Goal: Transaction & Acquisition: Purchase product/service

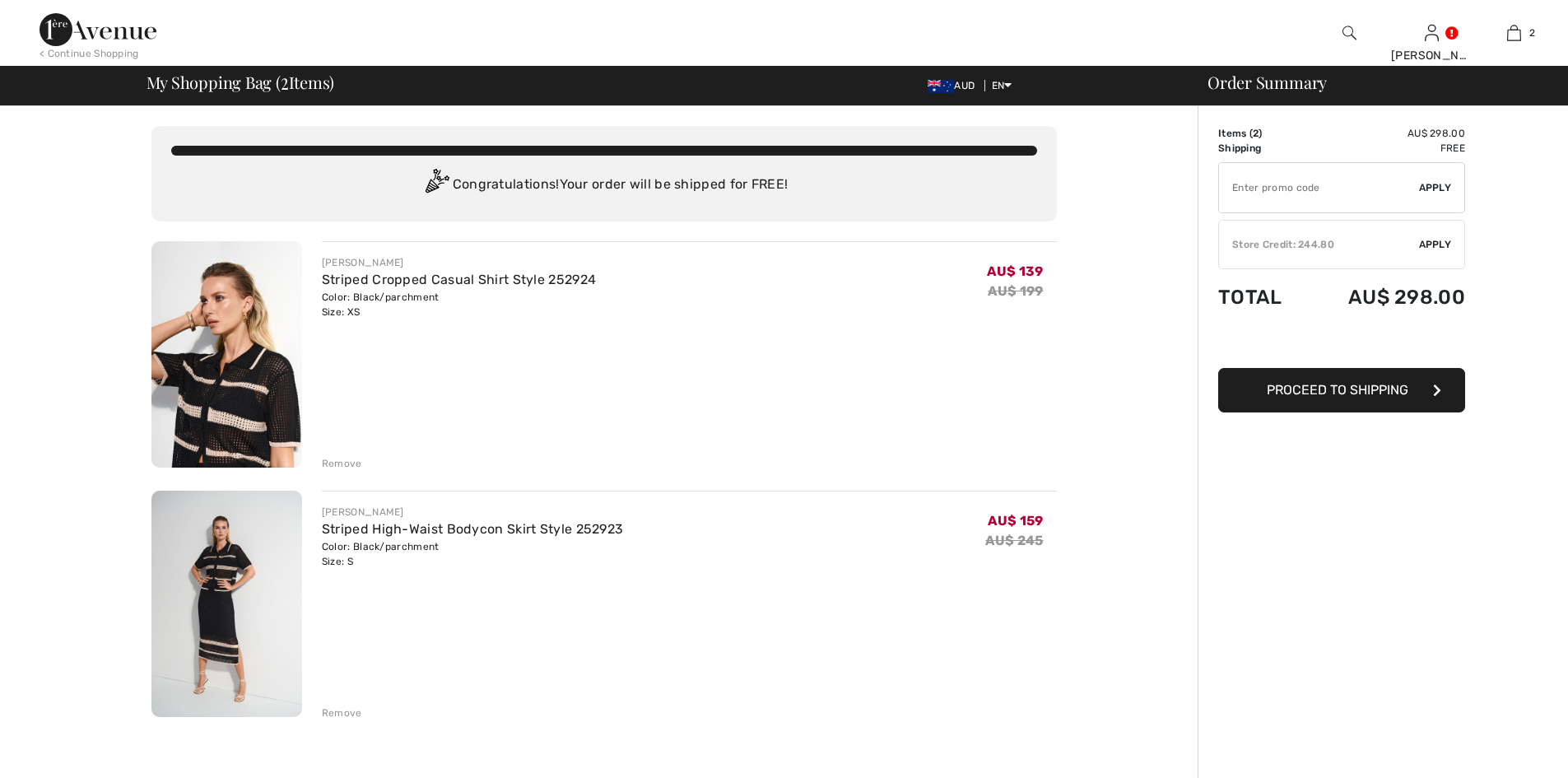
click at [1268, 187] on input "TEXT" at bounding box center [1319, 188] width 200 height 50
type input "EXTRA20"
click at [1434, 191] on span "Apply" at bounding box center [1435, 188] width 33 height 15
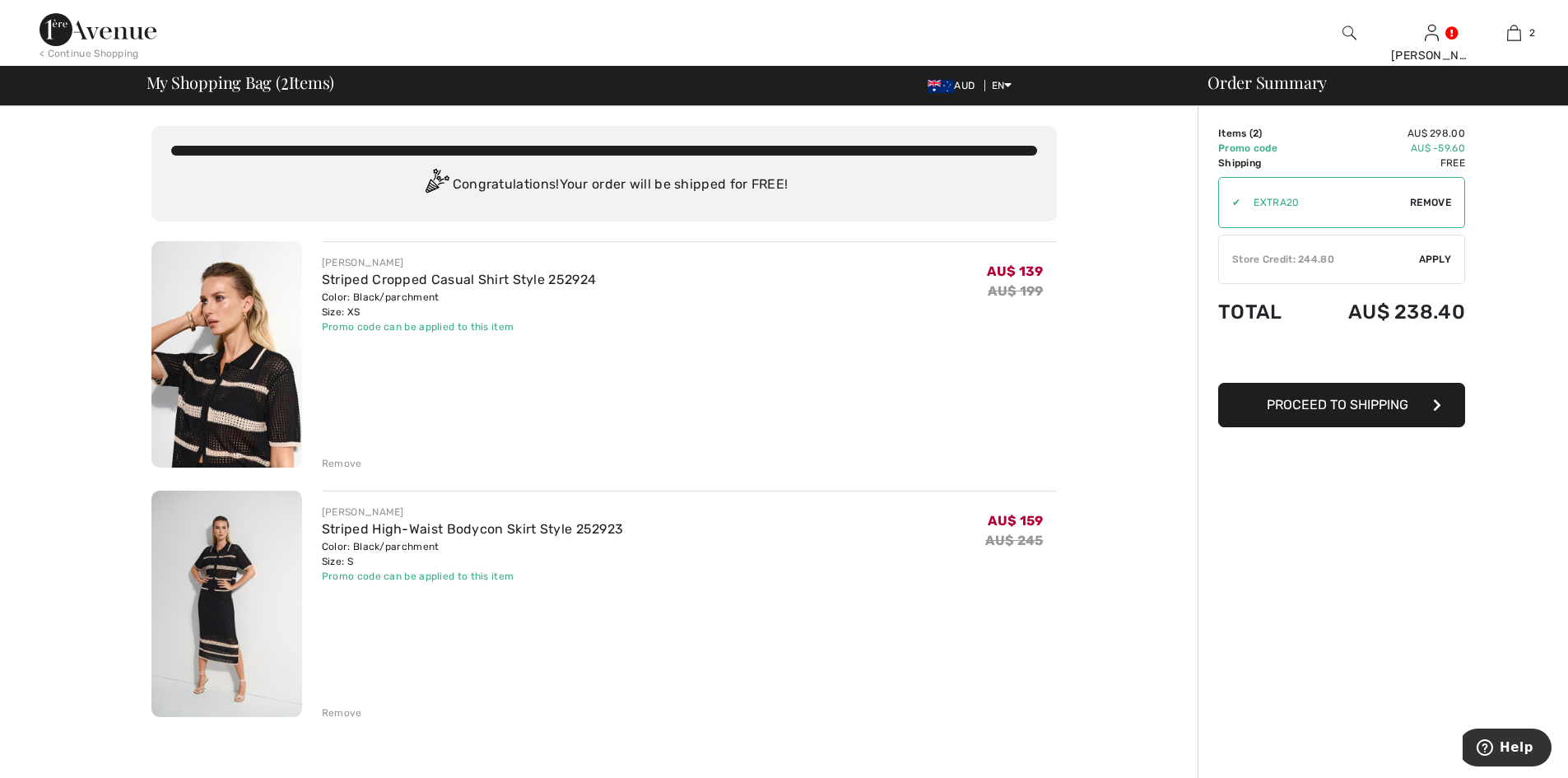
click at [1439, 257] on span "Apply" at bounding box center [1435, 259] width 33 height 15
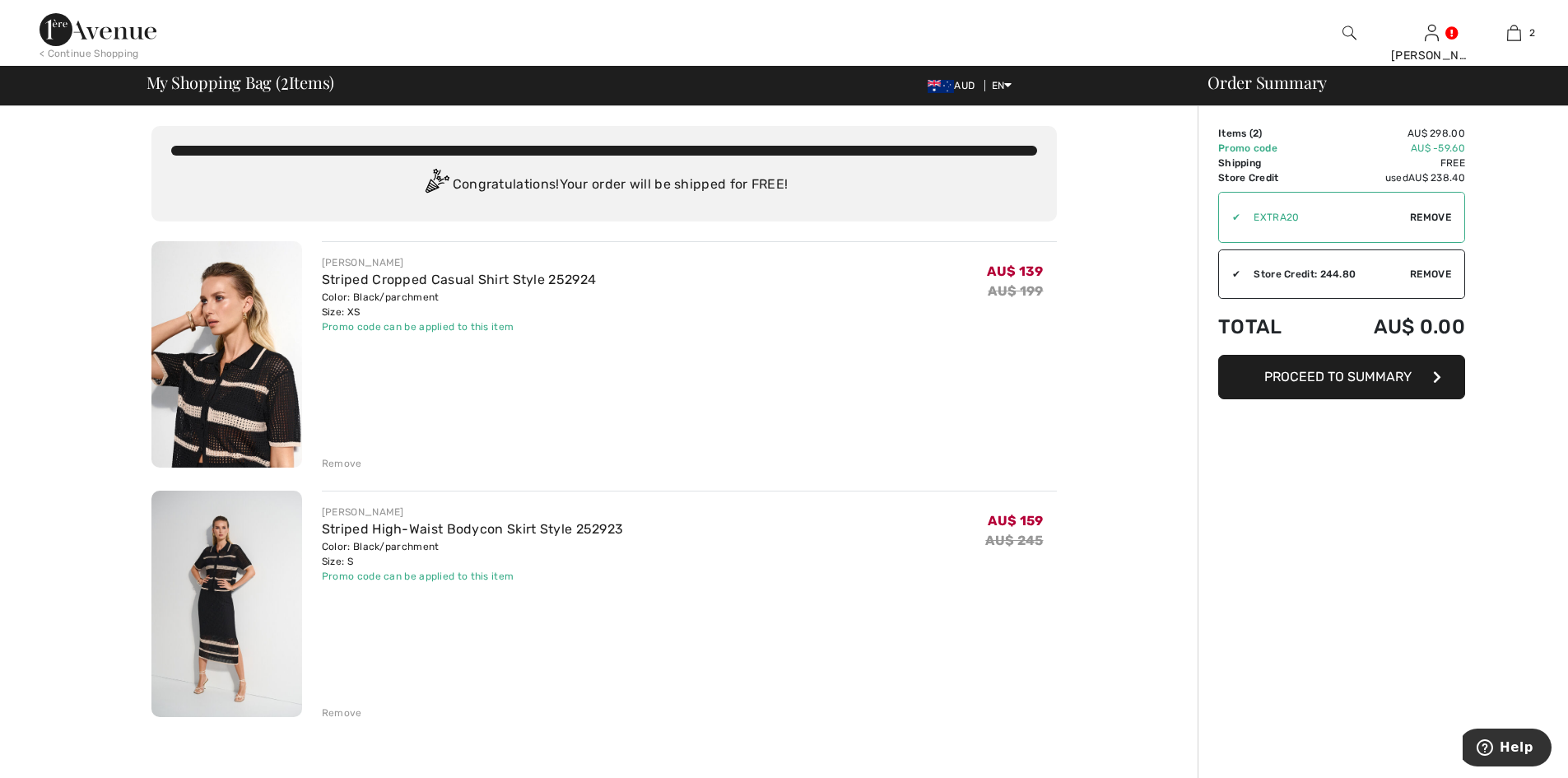
click at [1393, 377] on span "Proceed to Summary" at bounding box center [1338, 376] width 148 height 16
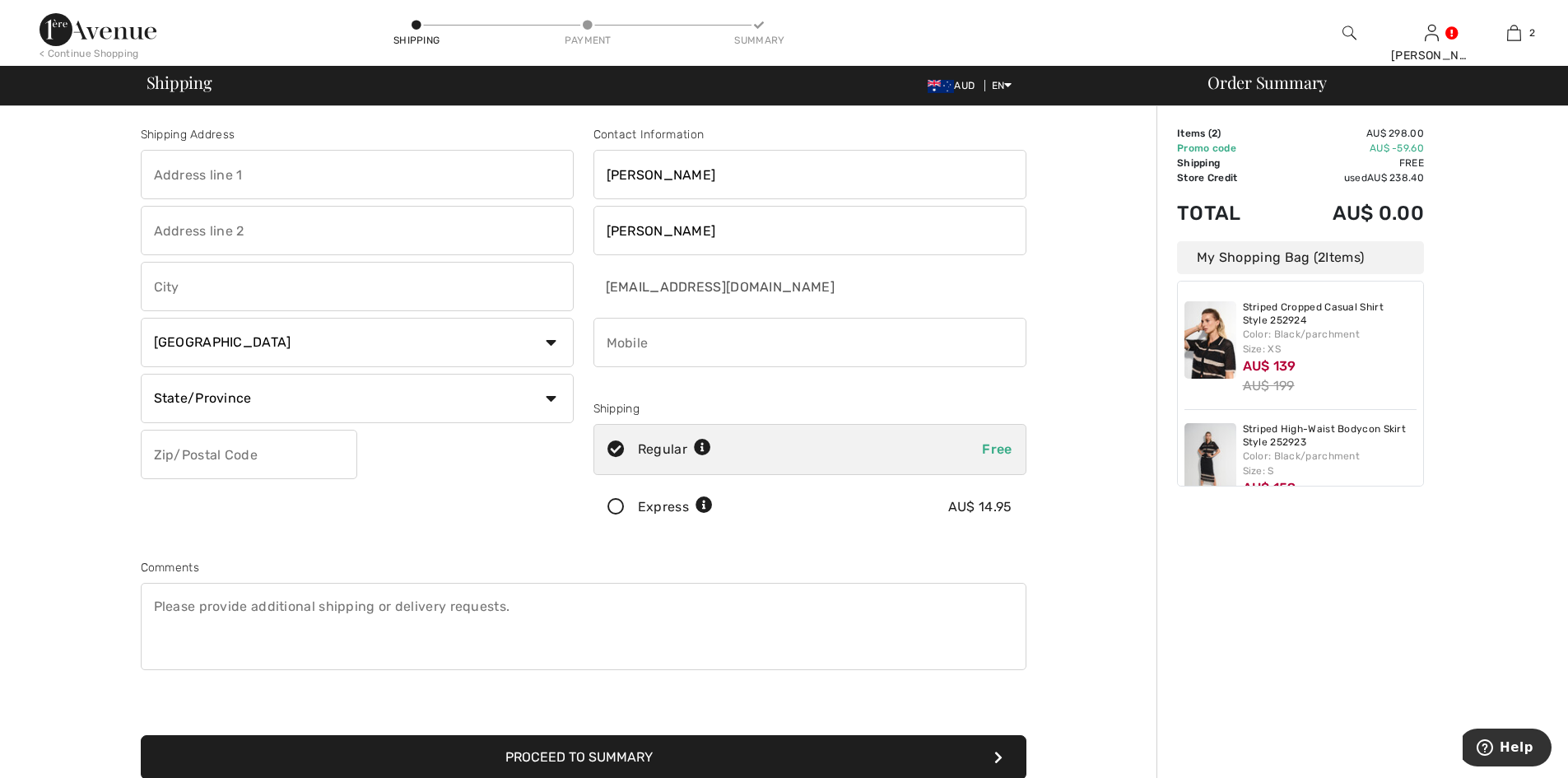
click at [370, 600] on textarea at bounding box center [584, 627] width 886 height 87
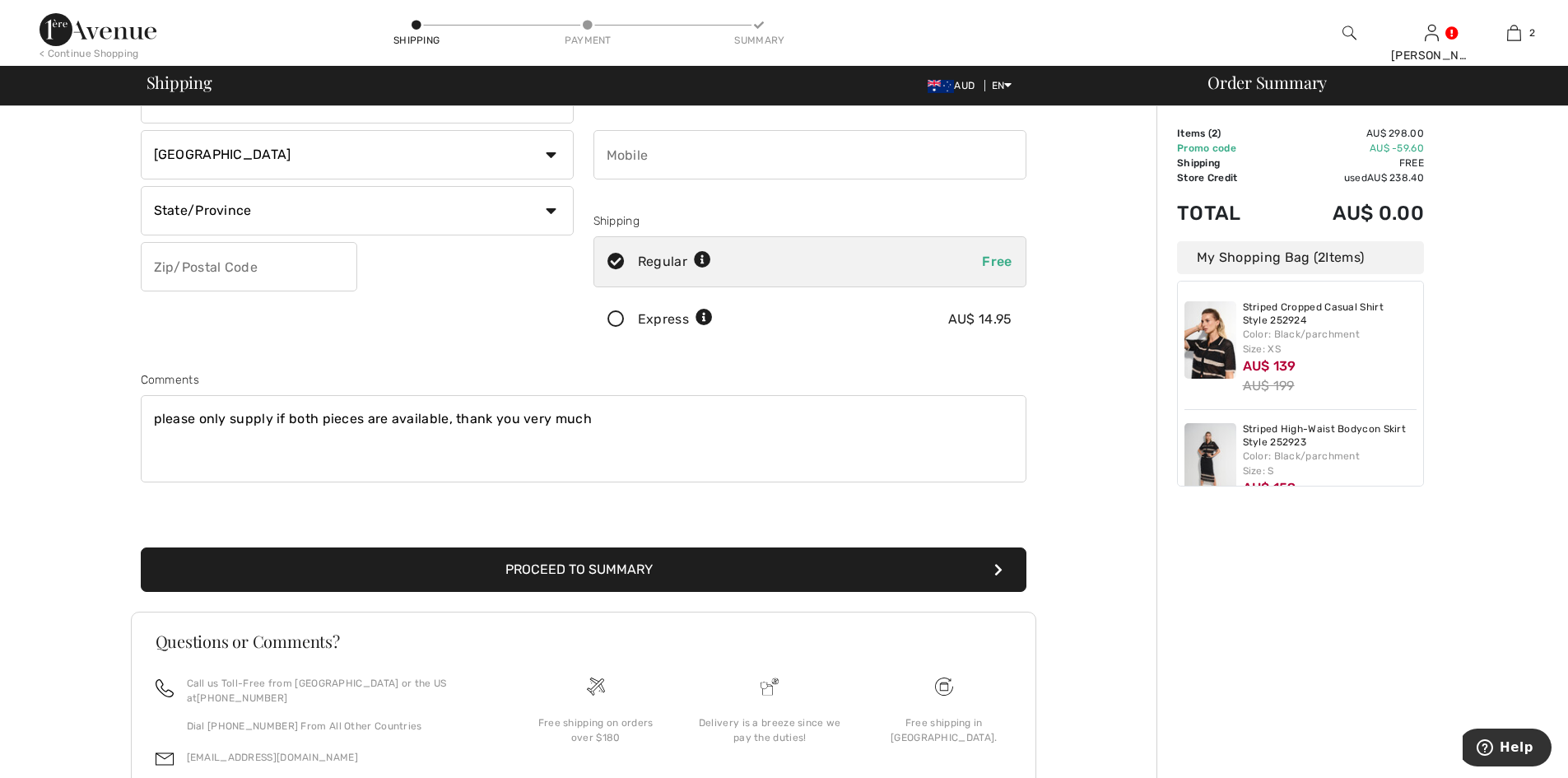
scroll to position [219, 0]
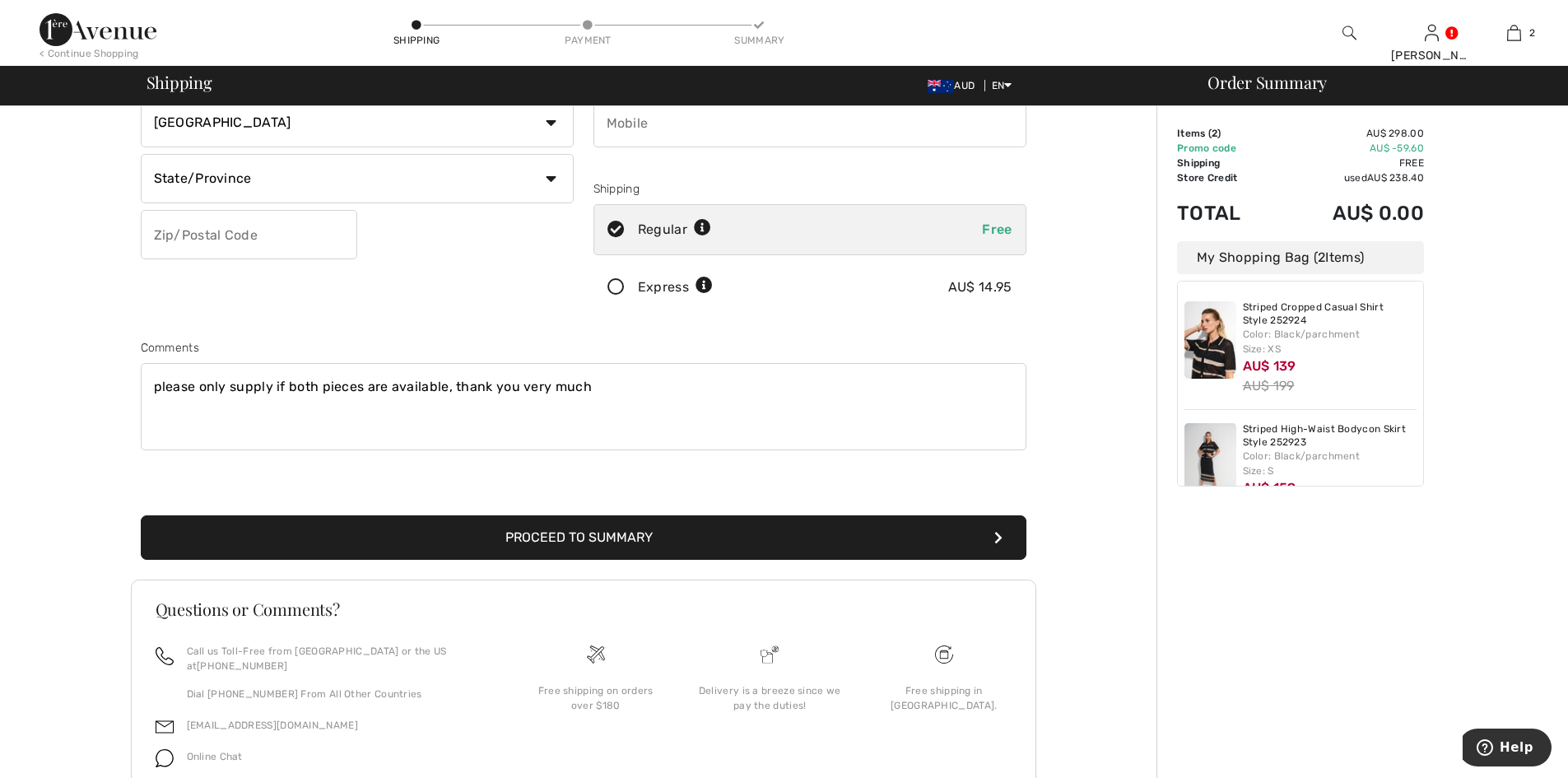
type textarea "please only supply if both pieces are available, thank you very much"
click at [592, 539] on button "Proceed to Summary" at bounding box center [584, 538] width 886 height 45
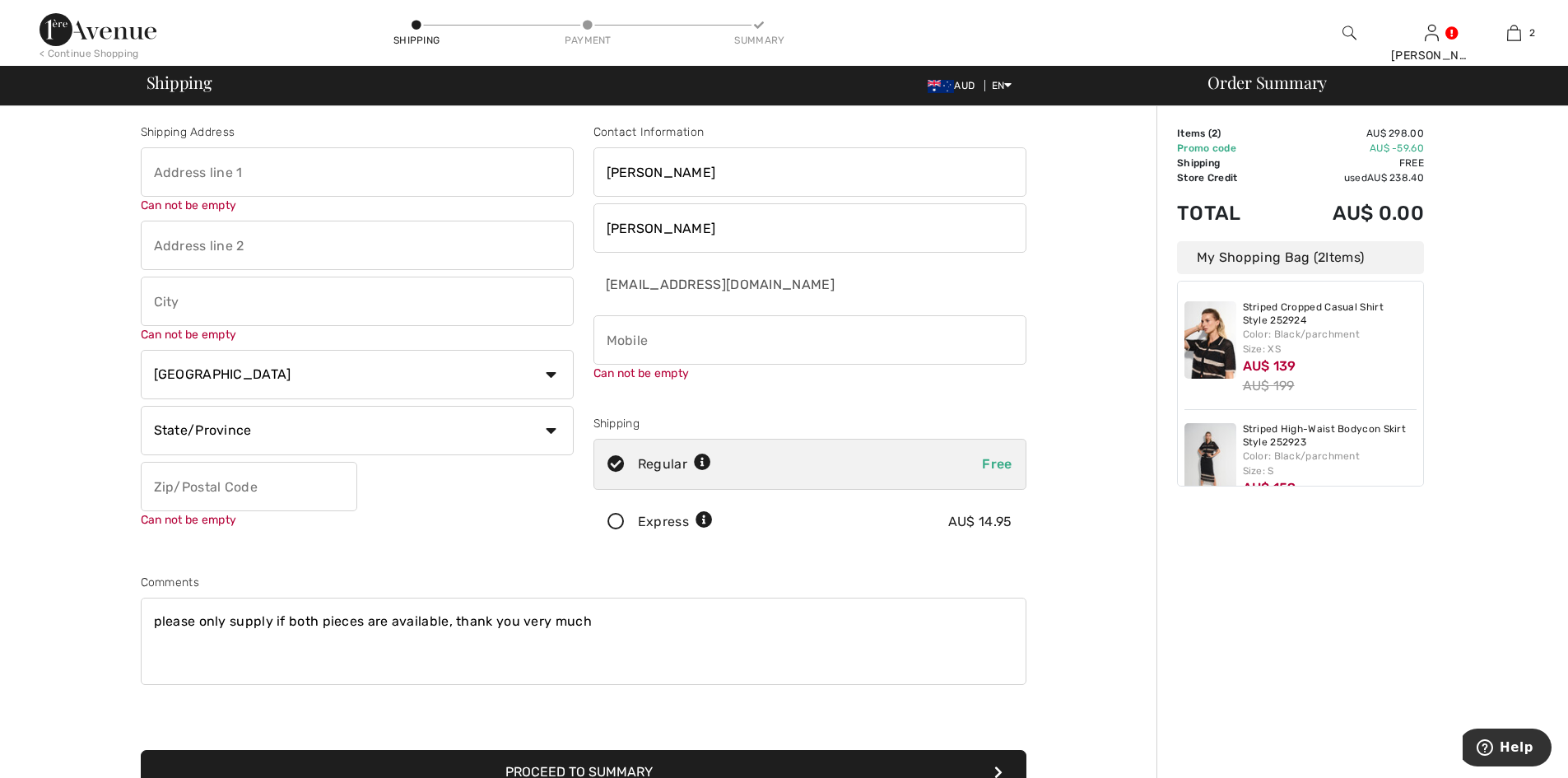
scroll to position [0, 0]
click at [206, 175] on input "text" at bounding box center [357, 175] width 433 height 50
type input "419 Bayswater Road"
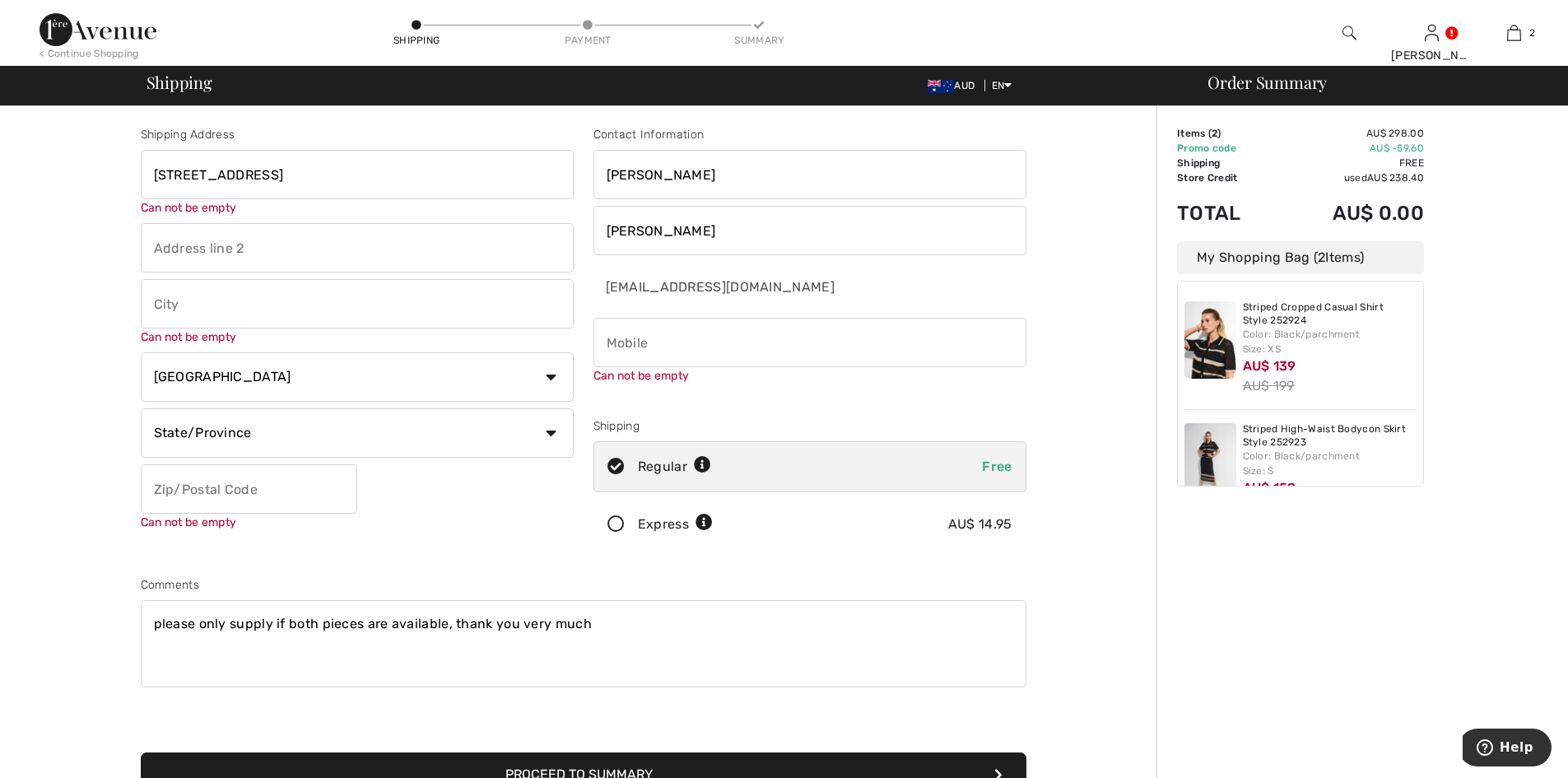
type input "Garbutt"
select select "AU"
type input "4814"
type input "0423514911"
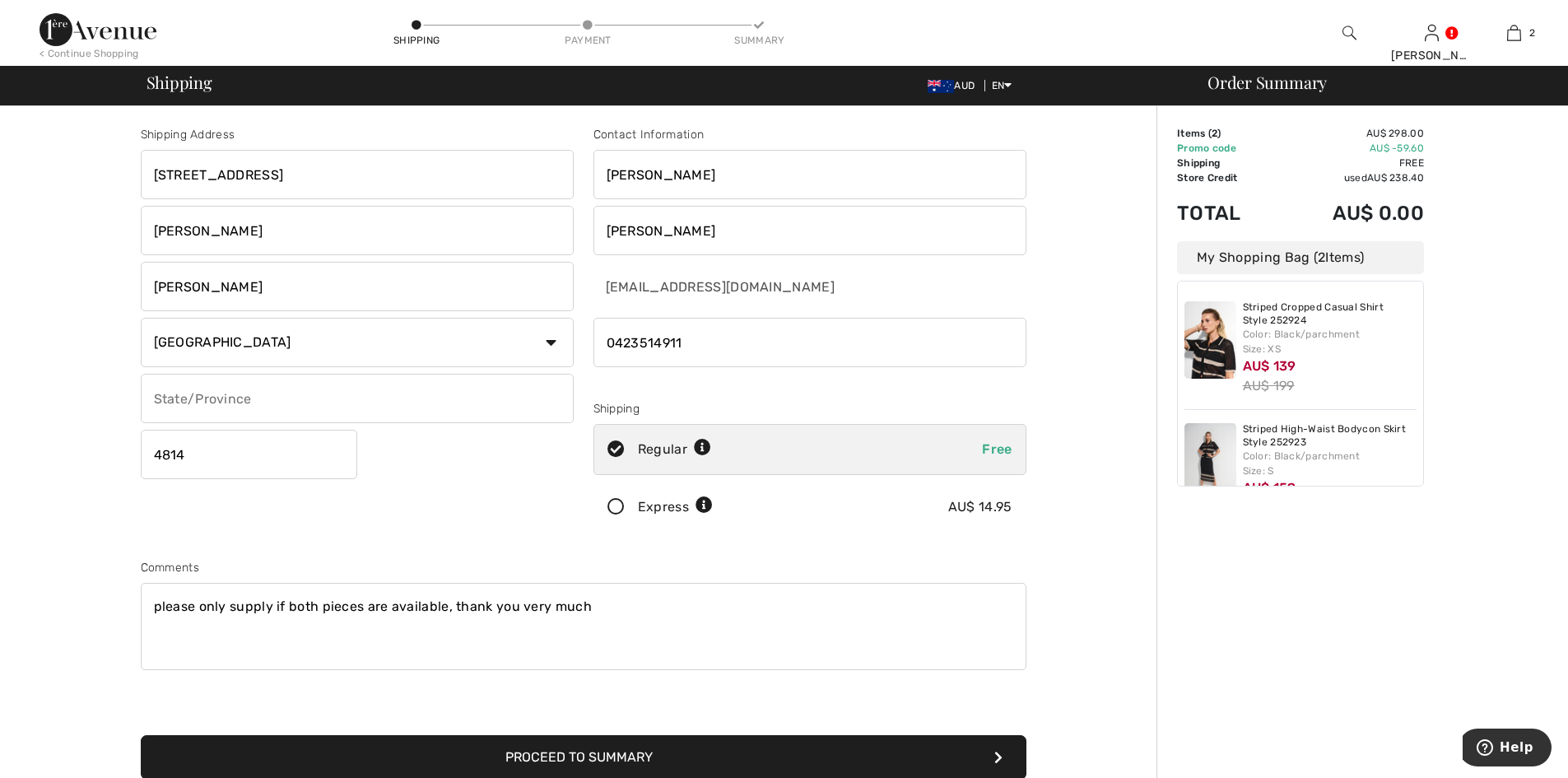
type input "QLD"
click at [316, 177] on input "419 Bayswater Road" at bounding box center [357, 175] width 433 height 50
click at [316, 174] on input "419 Bayswater Road" at bounding box center [357, 175] width 433 height 50
click at [300, 176] on input "419 Bayswater Road" at bounding box center [357, 175] width 433 height 50
click at [245, 286] on input "Garbutt" at bounding box center [357, 286] width 433 height 50
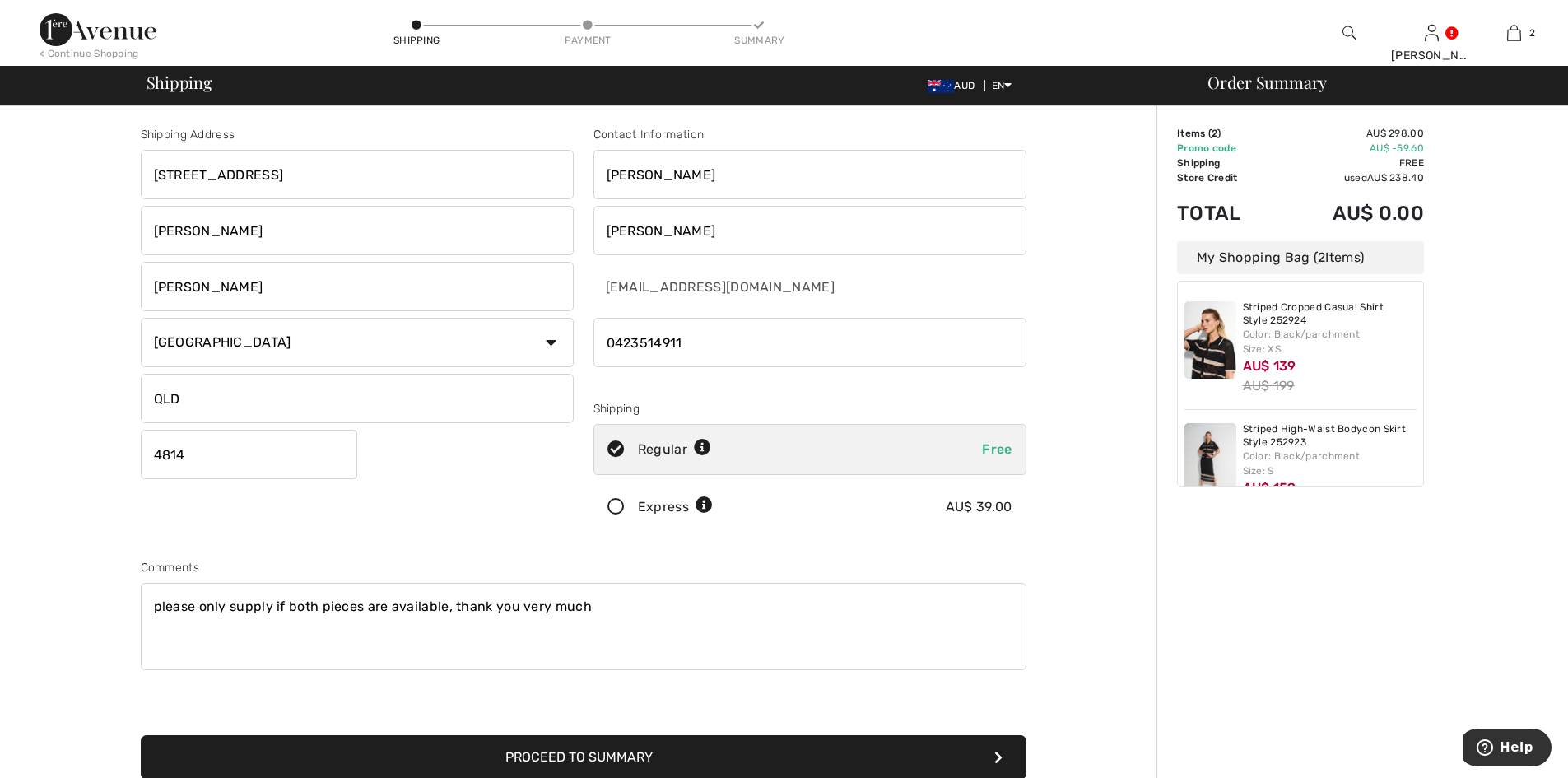
click at [238, 235] on input "Garbutt" at bounding box center [357, 230] width 433 height 50
type input "G"
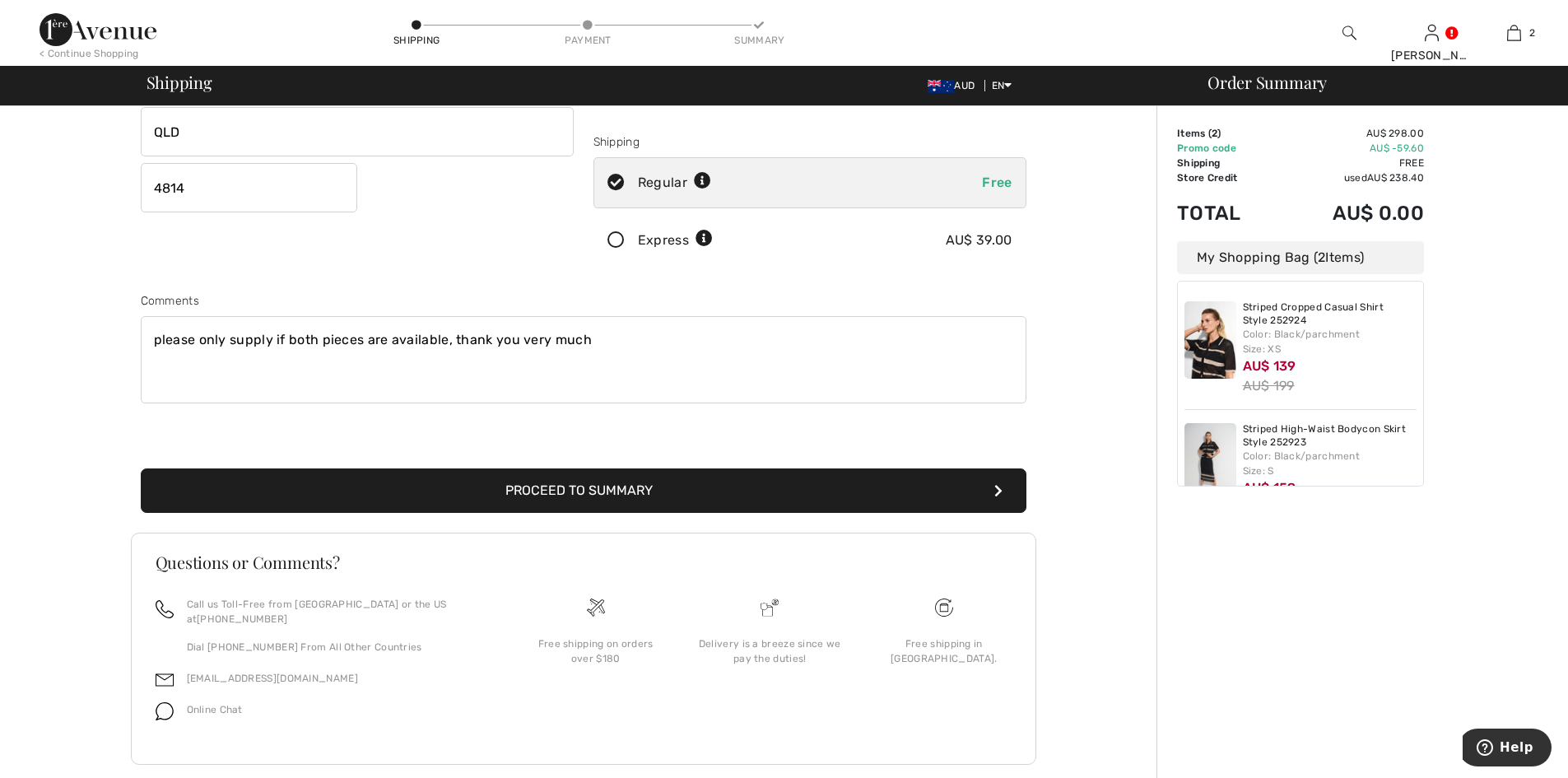
scroll to position [280, 0]
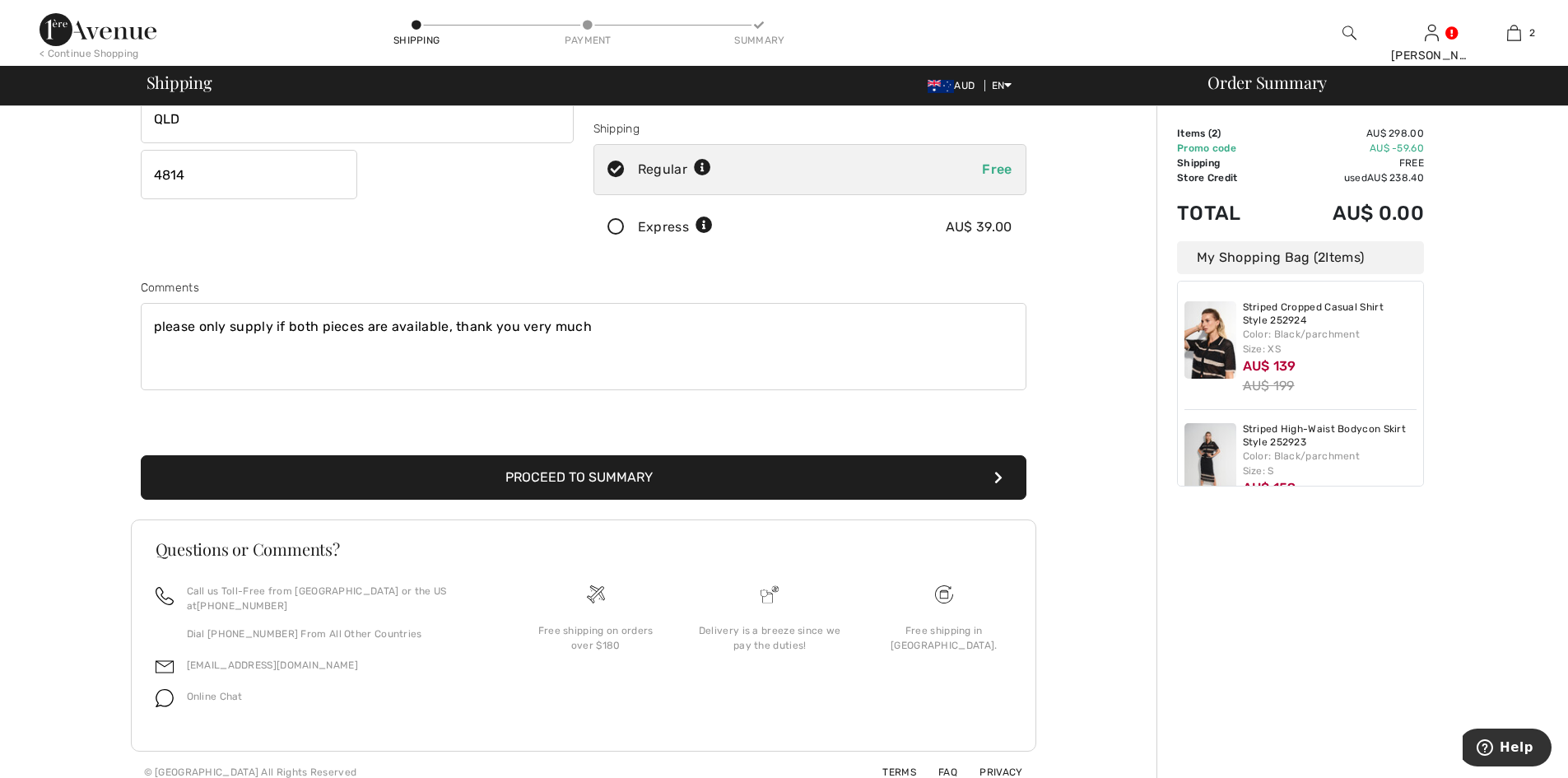
type input "MOTOR MARINE"
click at [530, 476] on button "Proceed to Summary" at bounding box center [584, 478] width 886 height 45
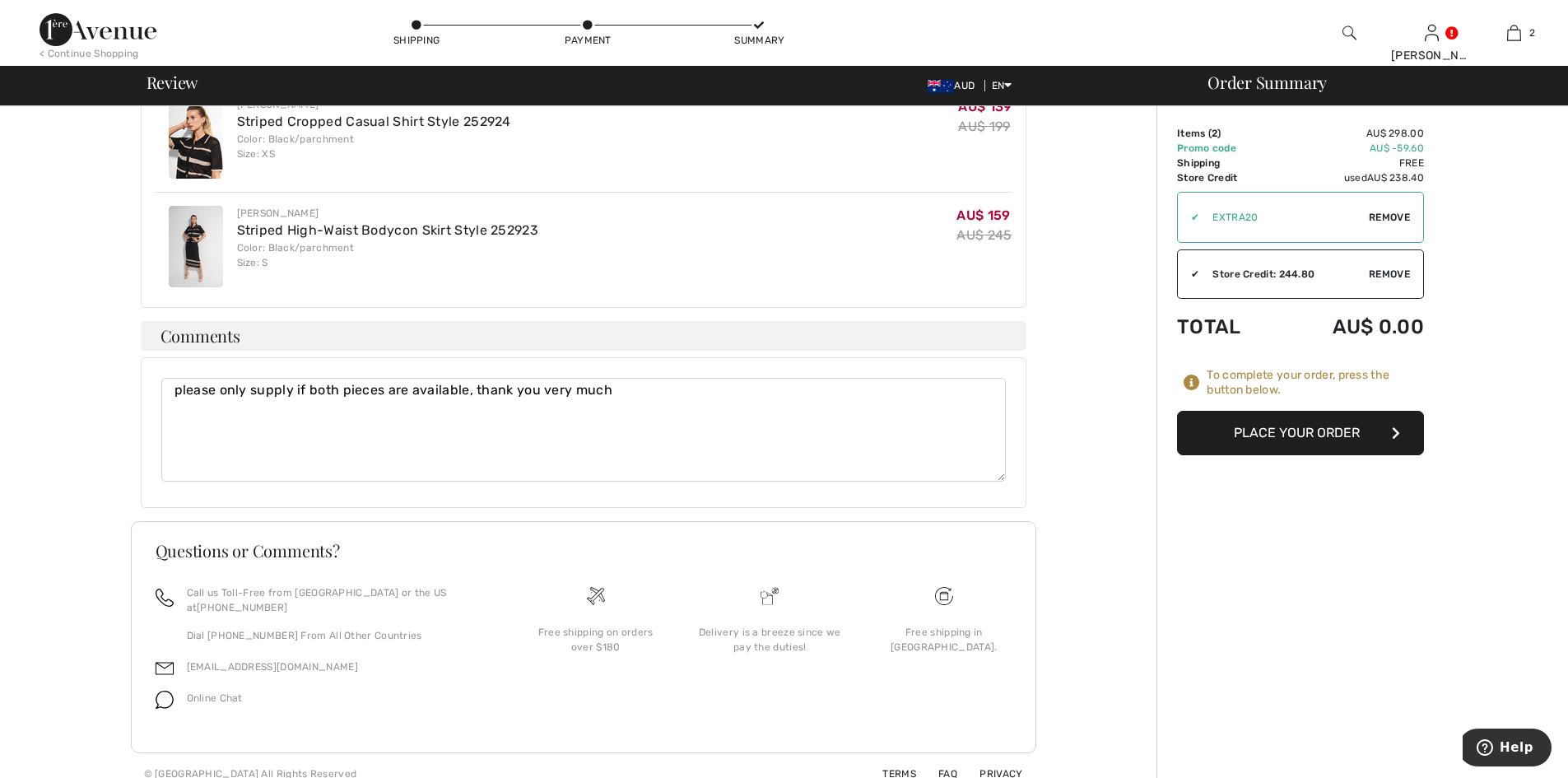
scroll to position [488, 0]
click at [1335, 433] on button "Place Your Order" at bounding box center [1300, 433] width 247 height 45
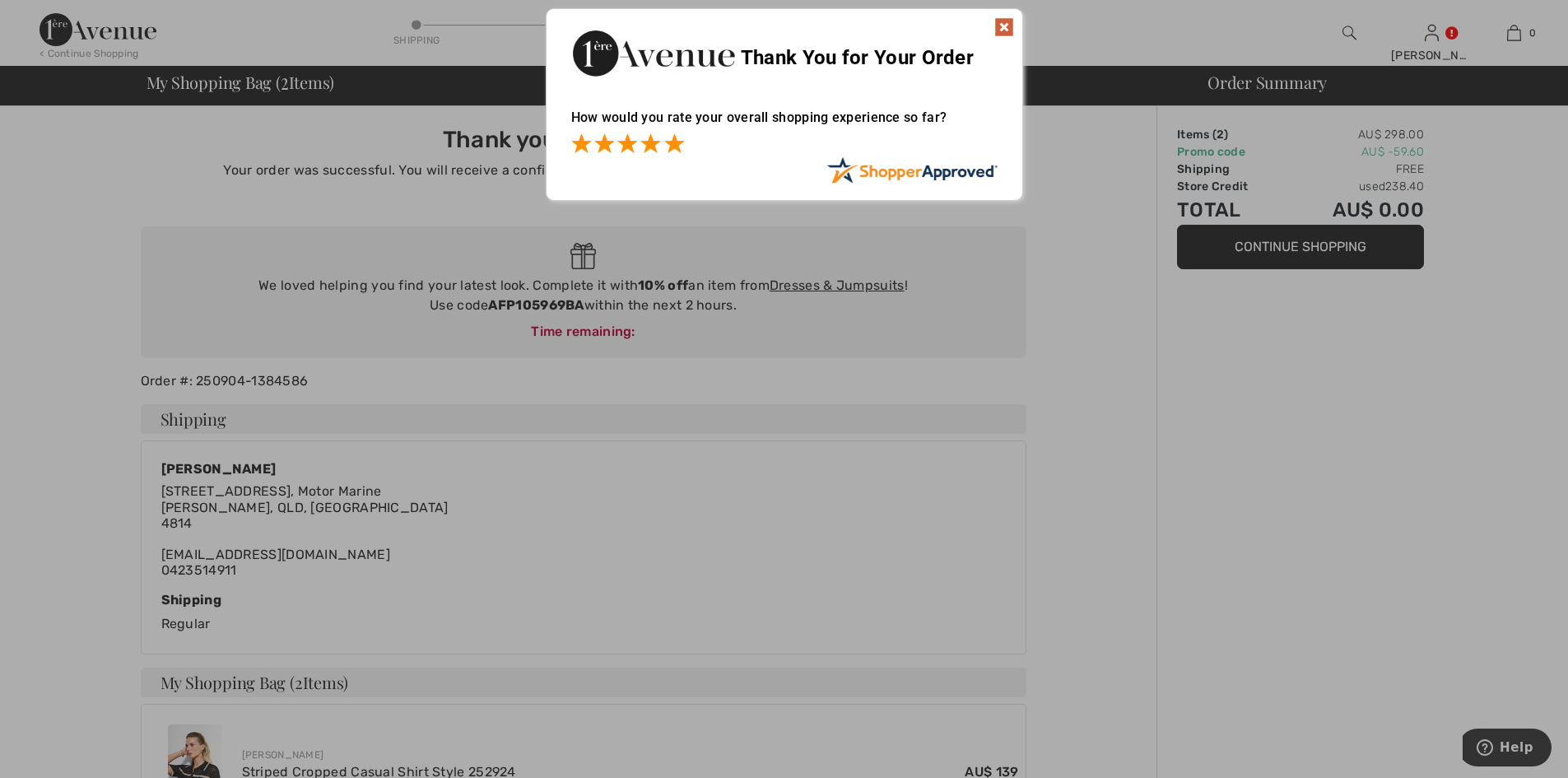
click at [675, 145] on span at bounding box center [674, 144] width 20 height 20
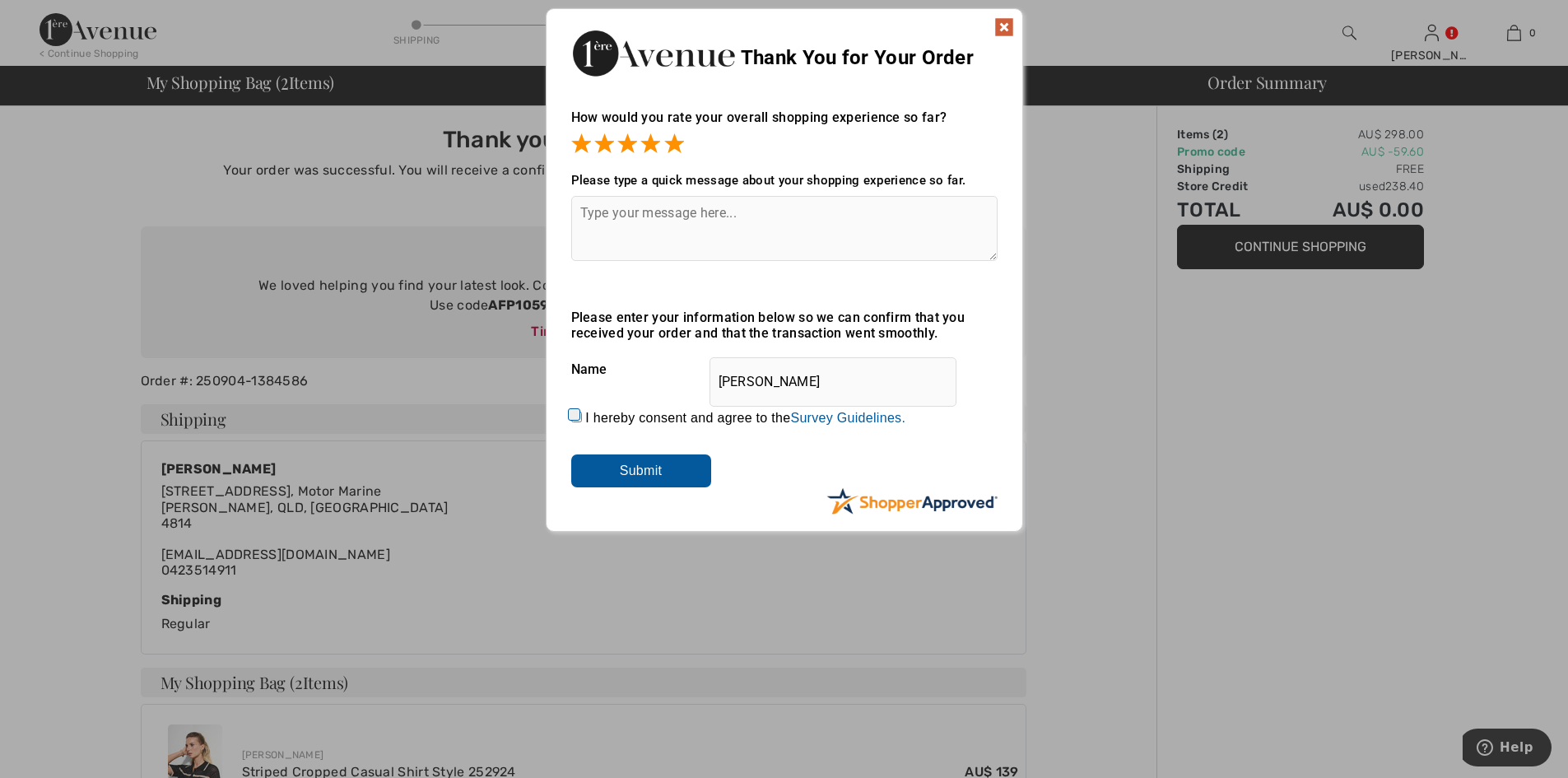
click at [577, 416] on input "I hereby consent and agree to the By submitting a review, you grant permission …" at bounding box center [577, 417] width 11 height 11
checkbox input "true"
click at [666, 472] on input "Submit" at bounding box center [642, 471] width 140 height 33
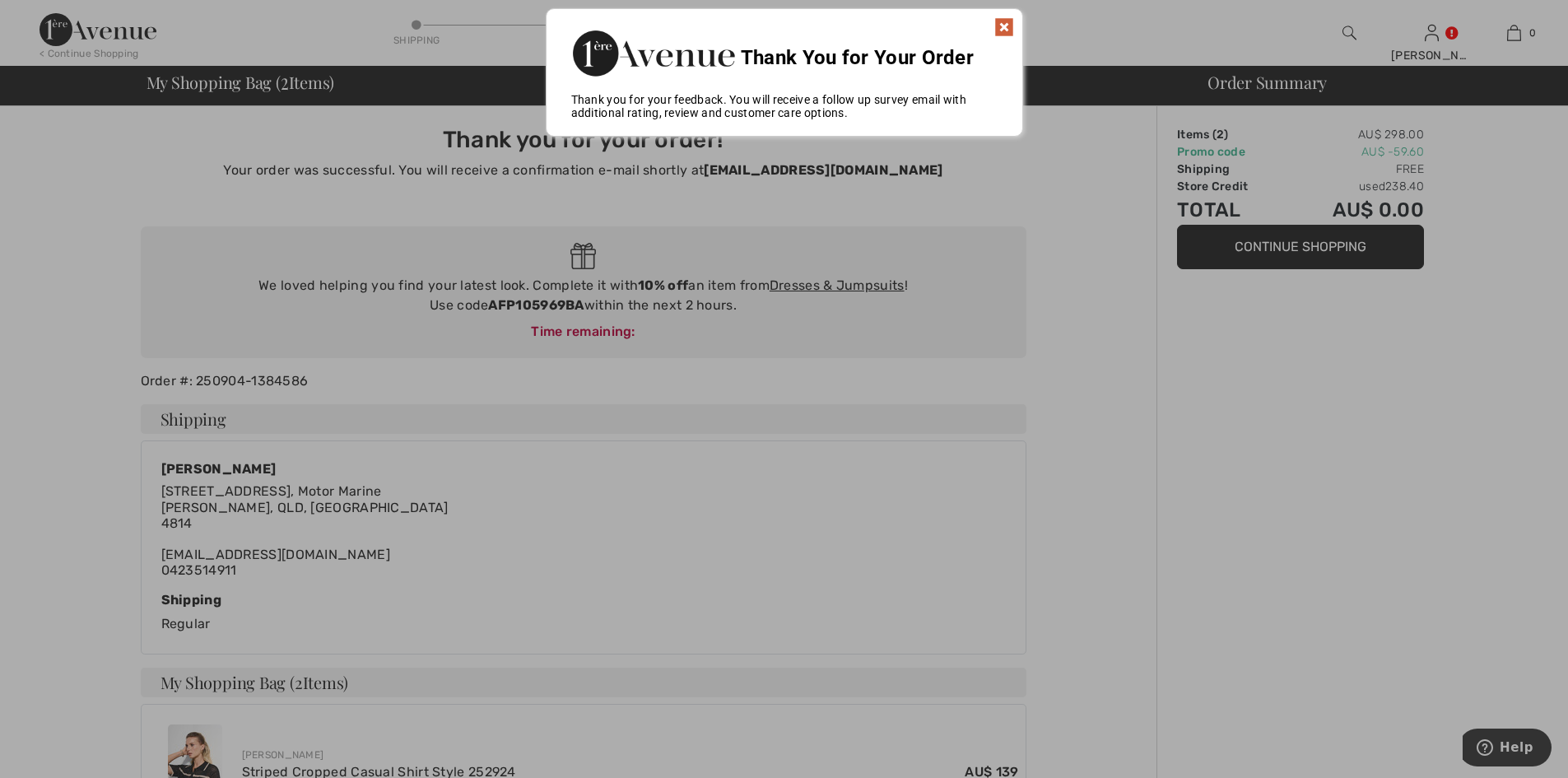
click at [1006, 24] on img at bounding box center [1004, 27] width 20 height 20
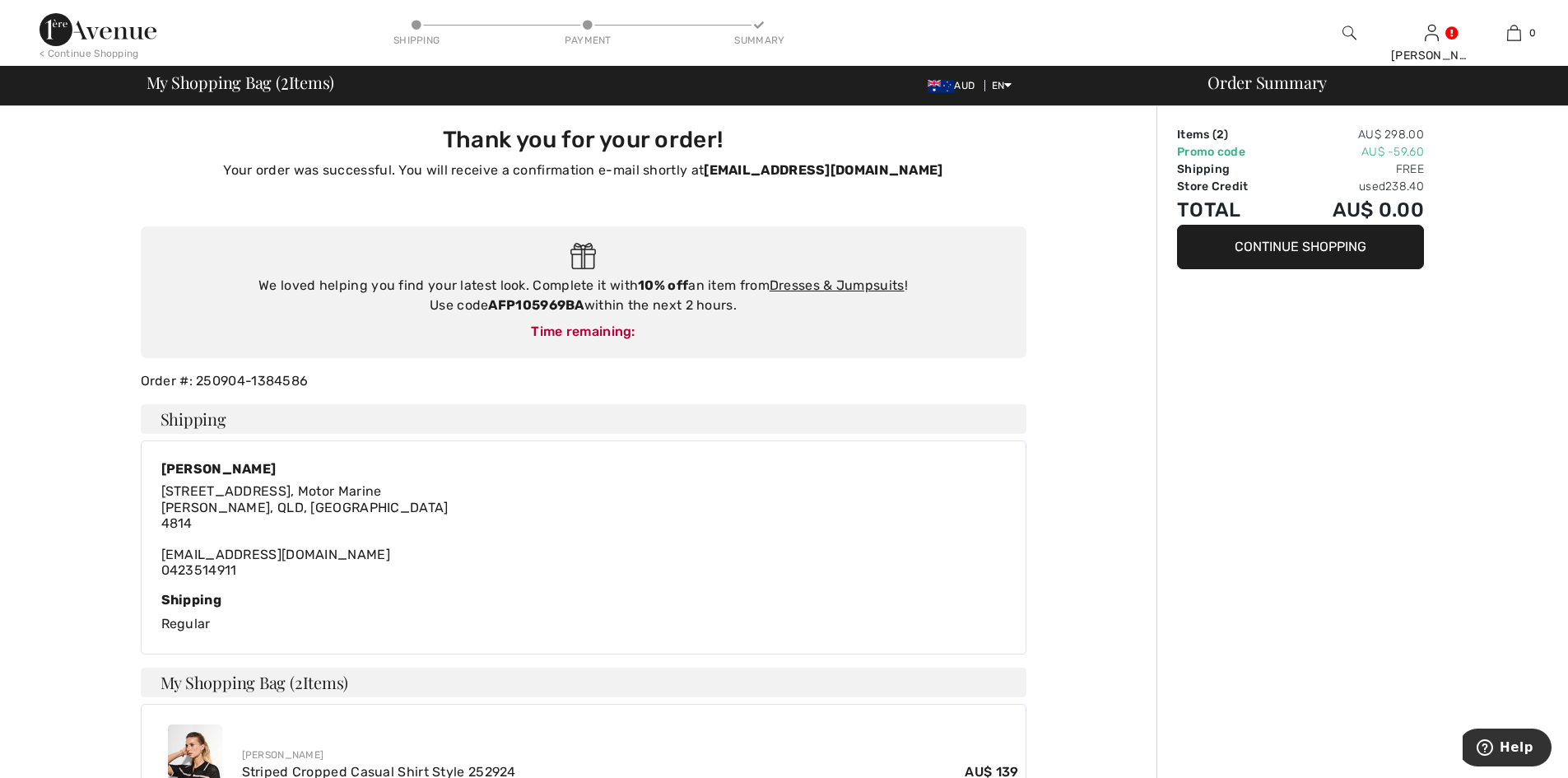
click at [91, 37] on img at bounding box center [98, 30] width 117 height 33
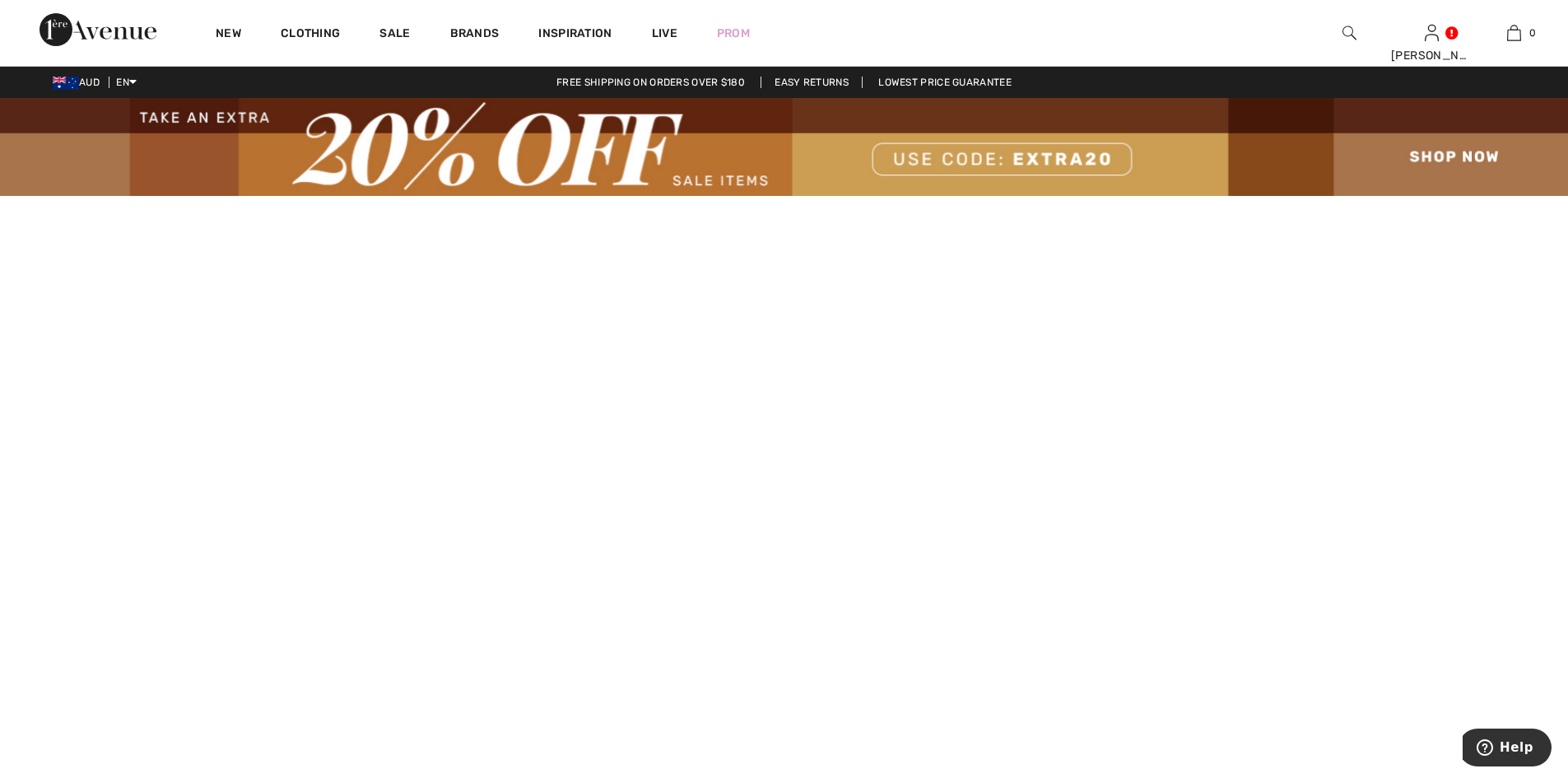
click at [1438, 151] on img at bounding box center [784, 147] width 1568 height 98
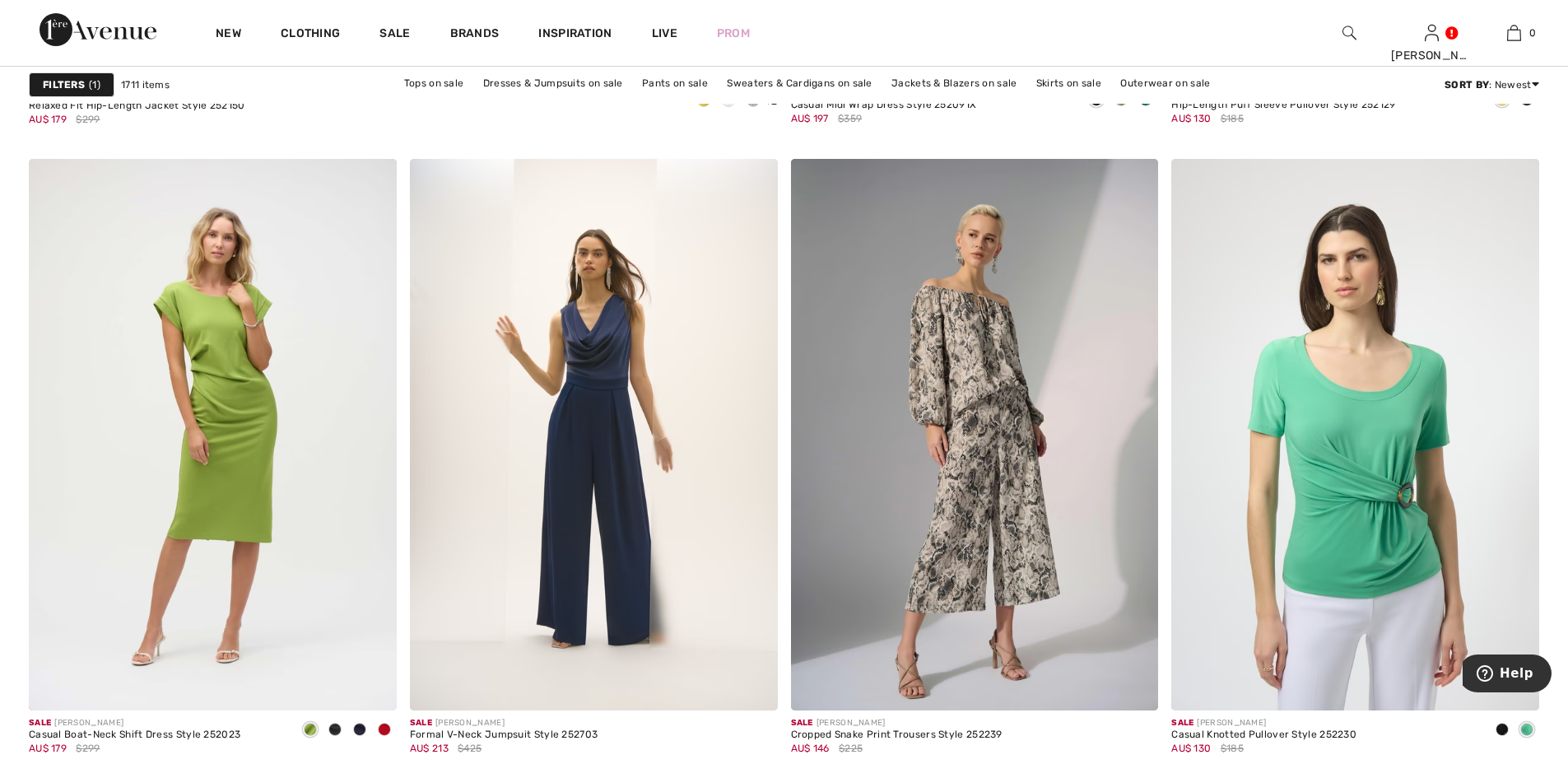
scroll to position [6367, 0]
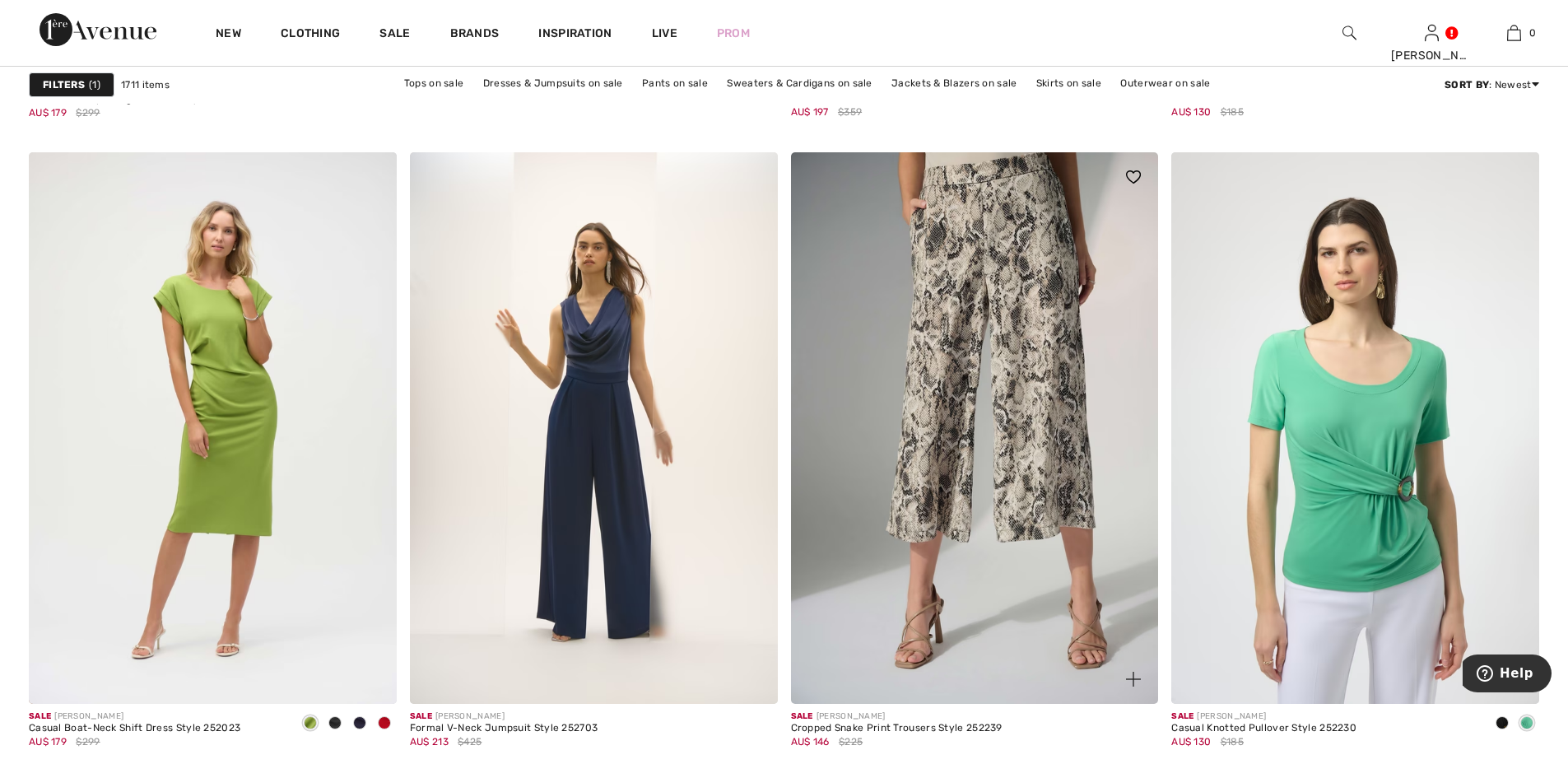
click at [1043, 396] on img at bounding box center [975, 428] width 368 height 552
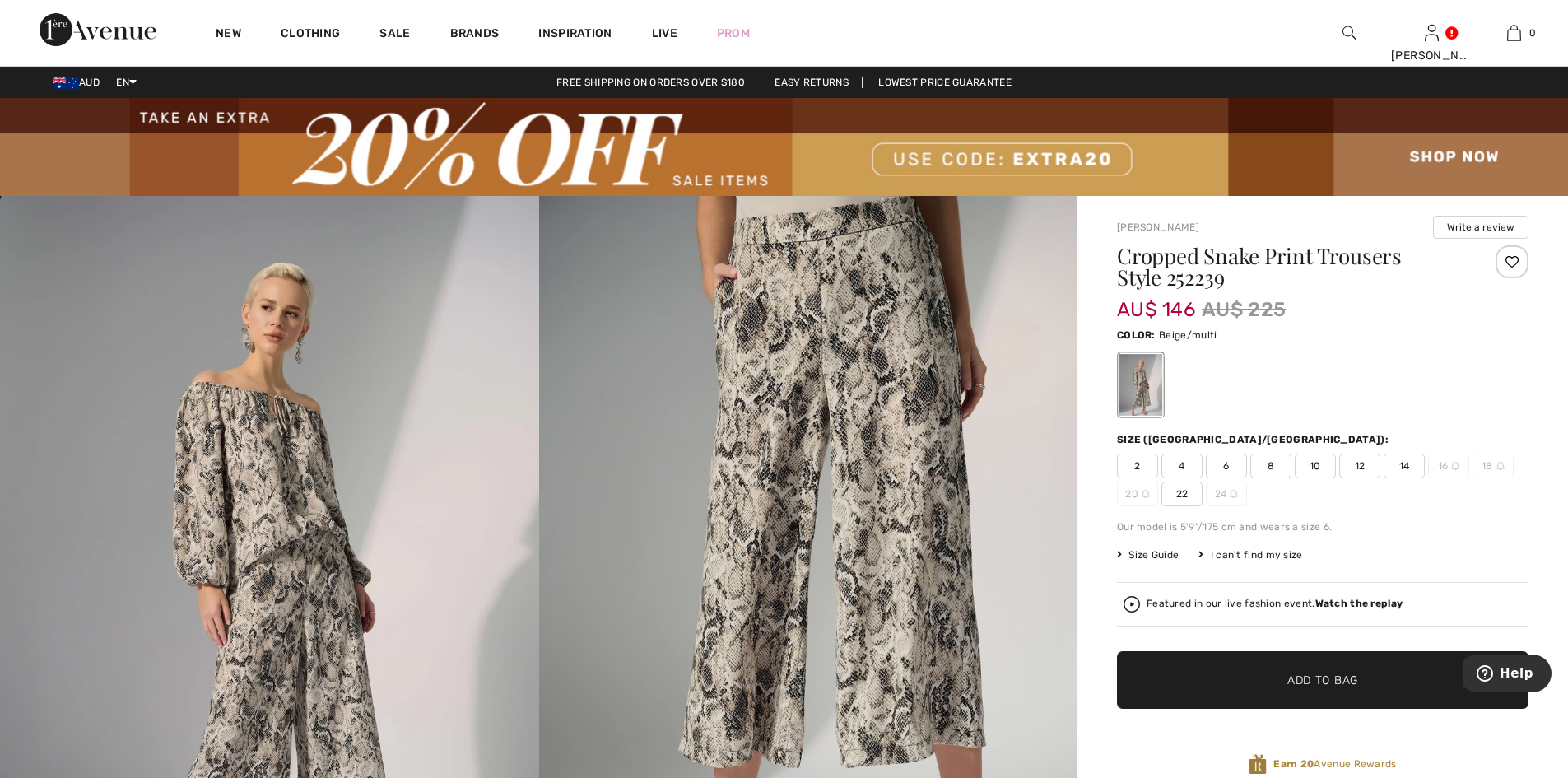
click at [1180, 461] on span "4" at bounding box center [1182, 466] width 41 height 25
click at [1286, 680] on span "✔ Added to Bag" at bounding box center [1298, 680] width 101 height 17
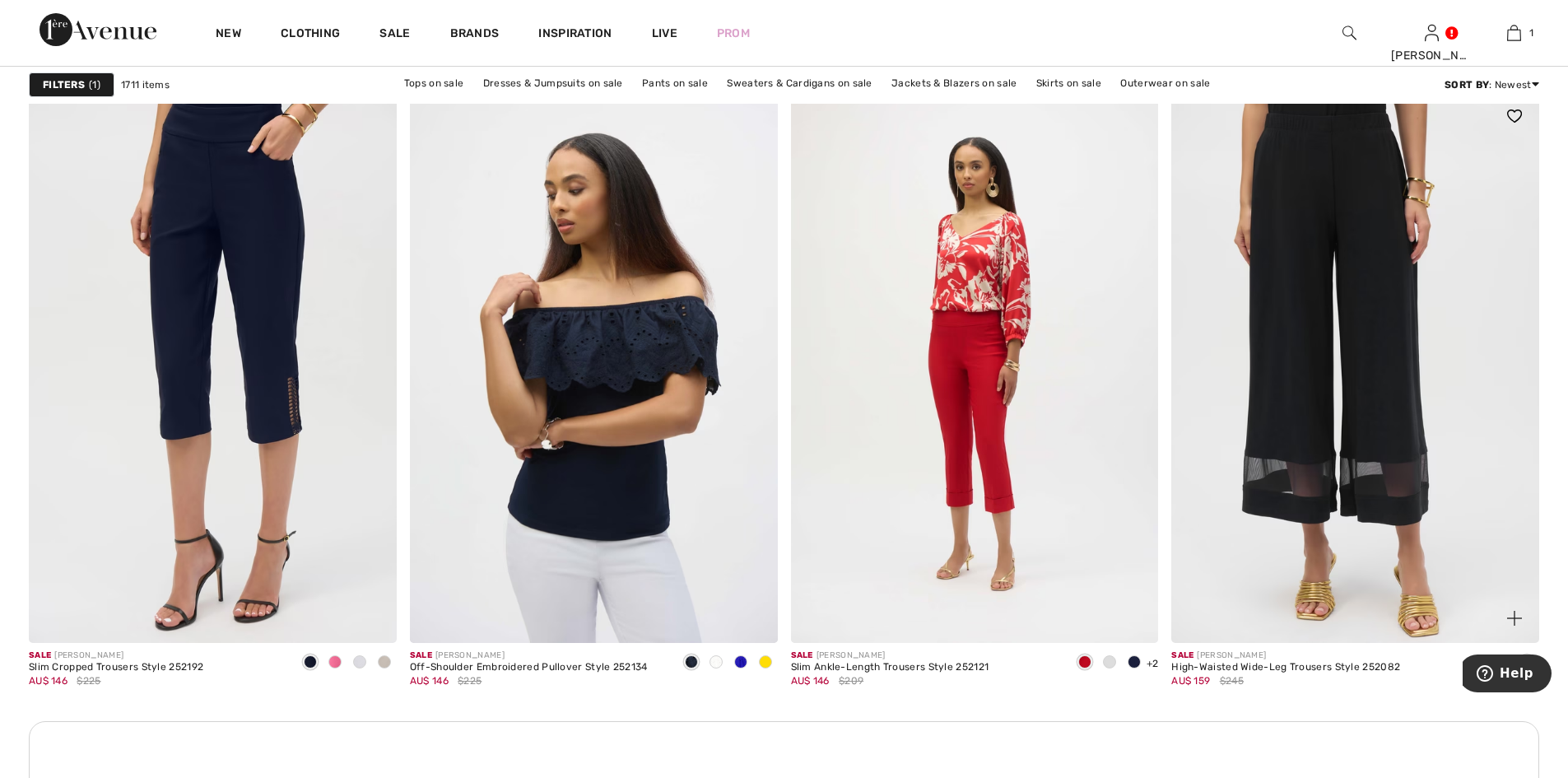
scroll to position [7025, 0]
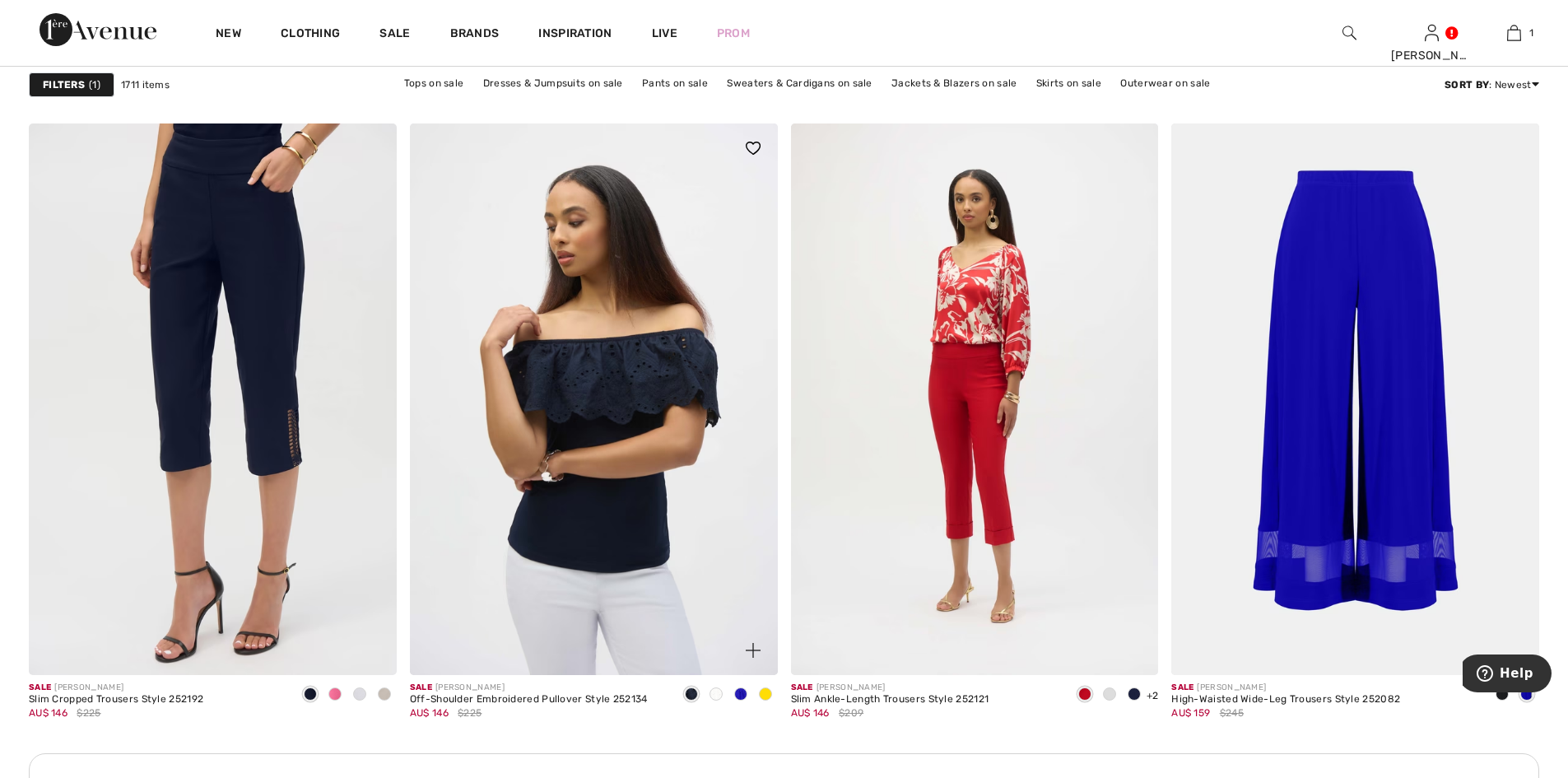
click at [711, 694] on span at bounding box center [716, 694] width 13 height 13
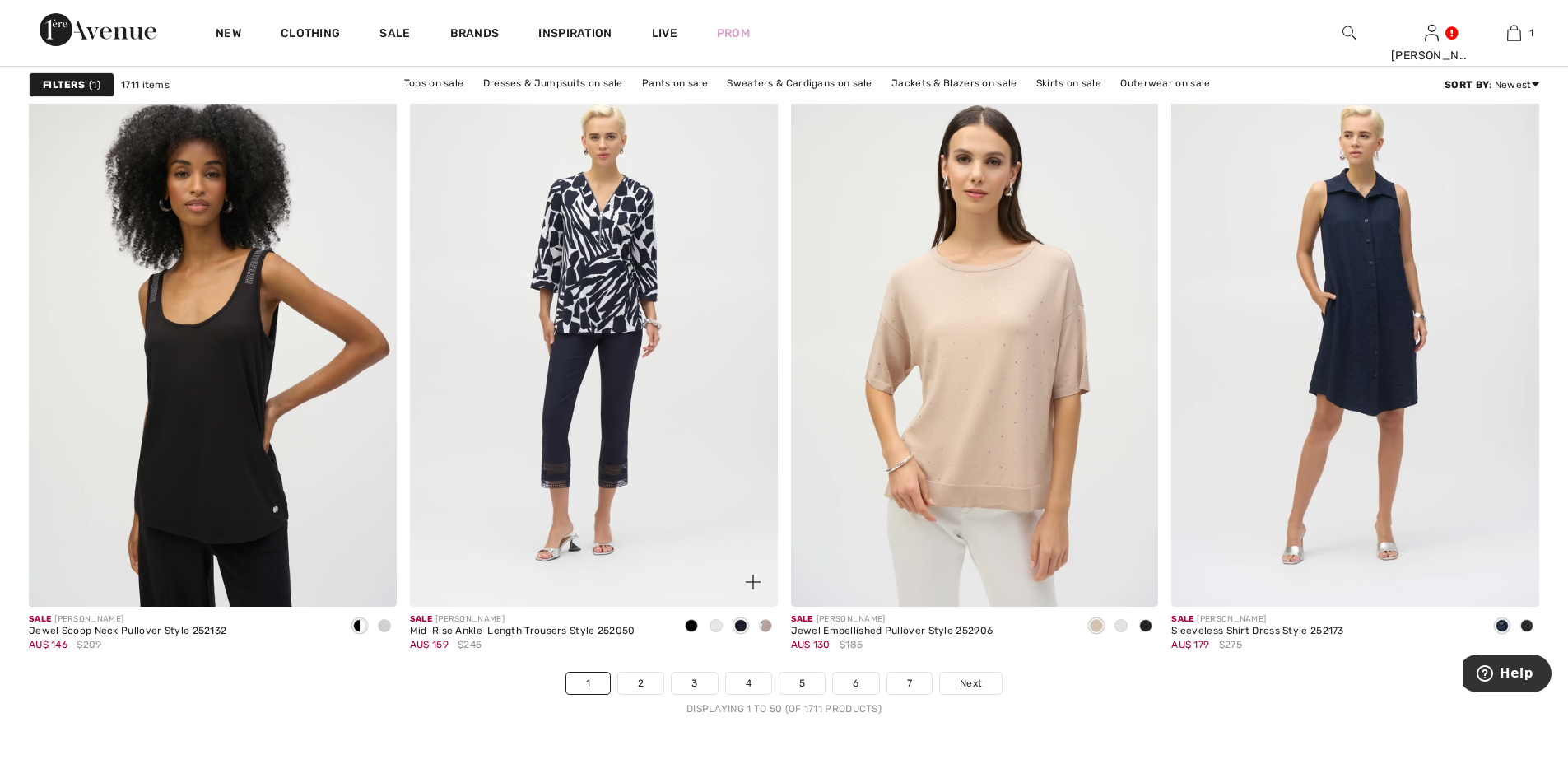
scroll to position [9440, 0]
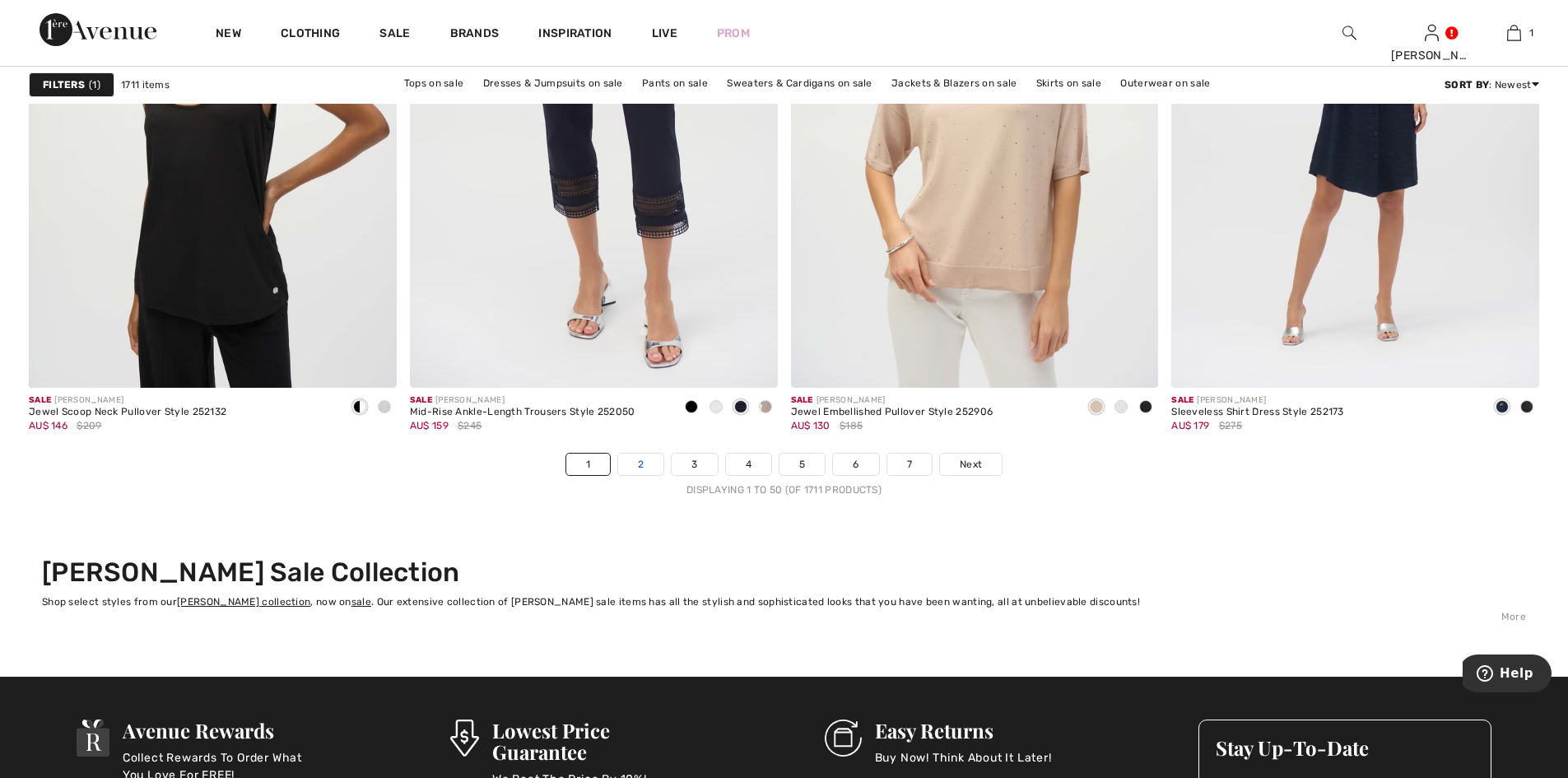
click at [637, 460] on link "2" at bounding box center [640, 464] width 45 height 21
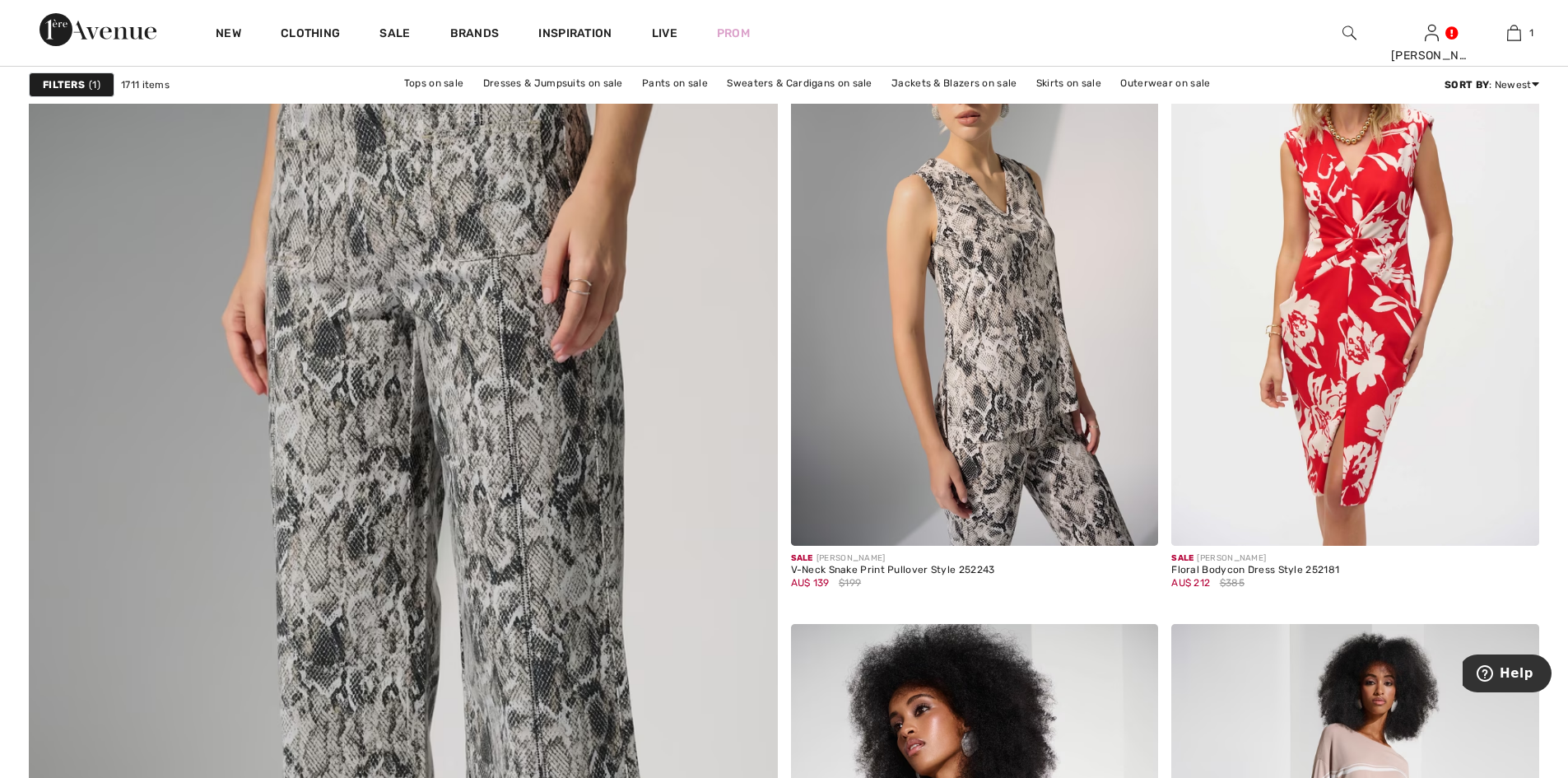
scroll to position [5049, 0]
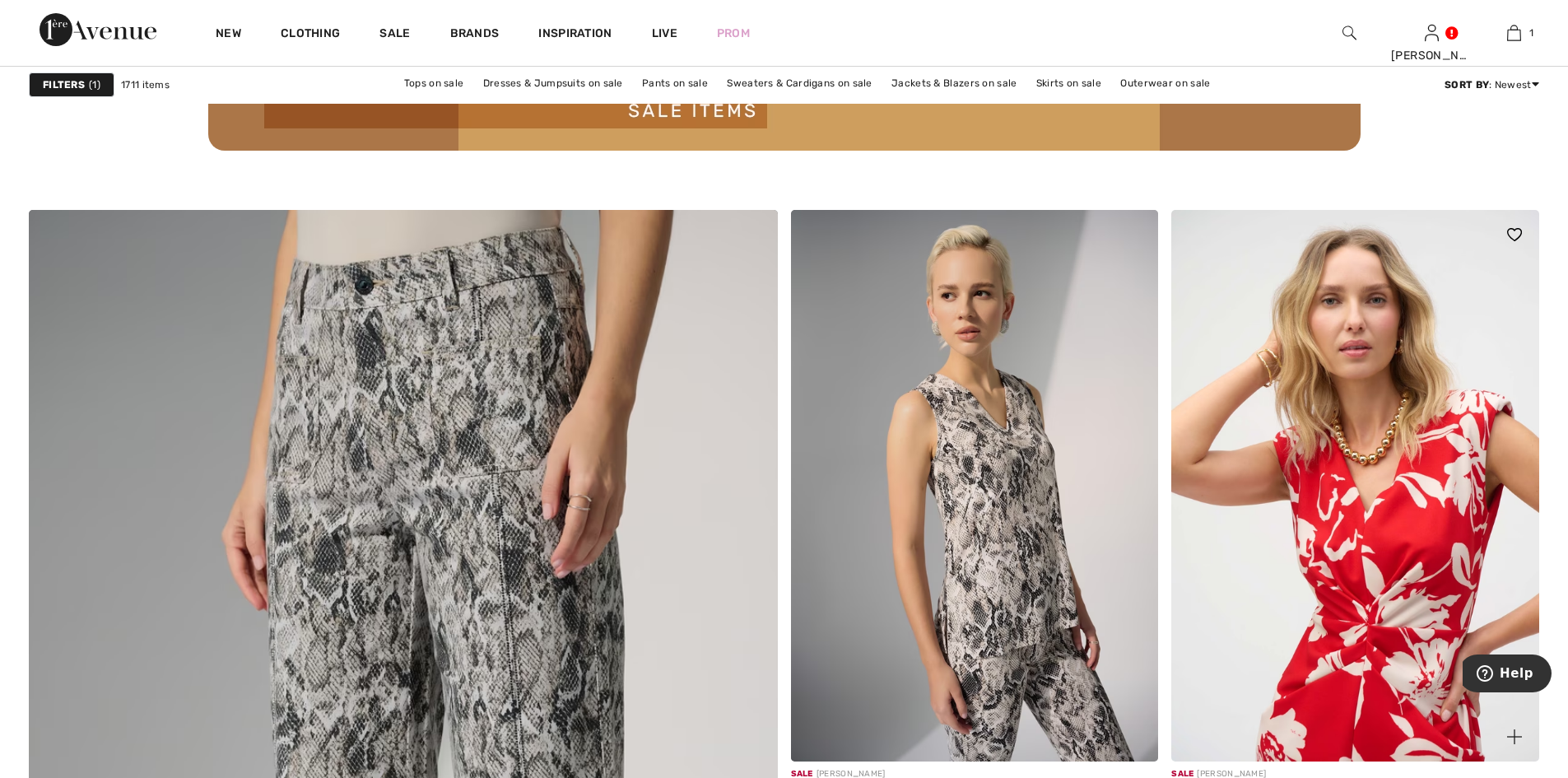
click at [1379, 423] on img at bounding box center [1355, 485] width 368 height 552
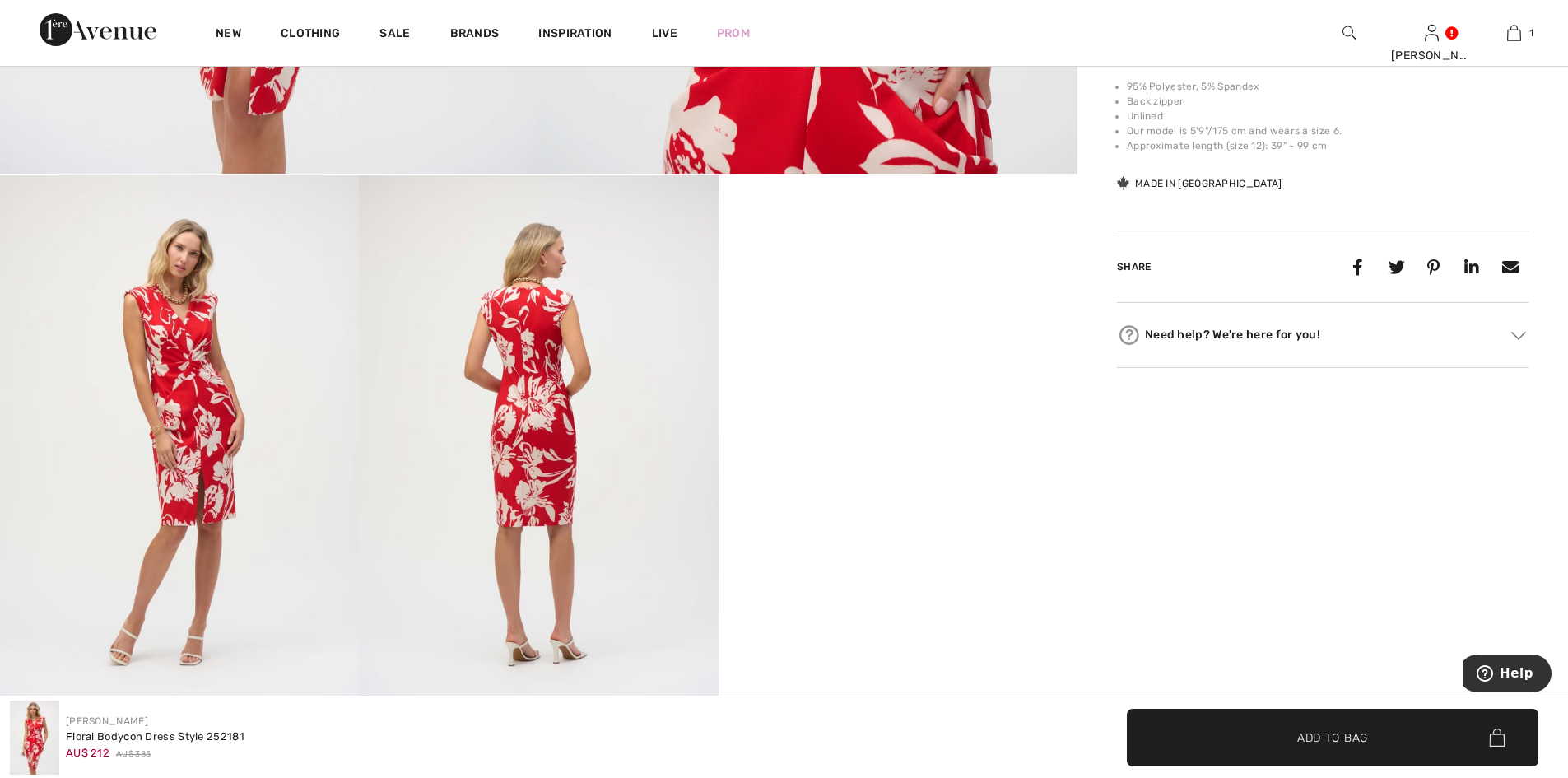
scroll to position [658, 0]
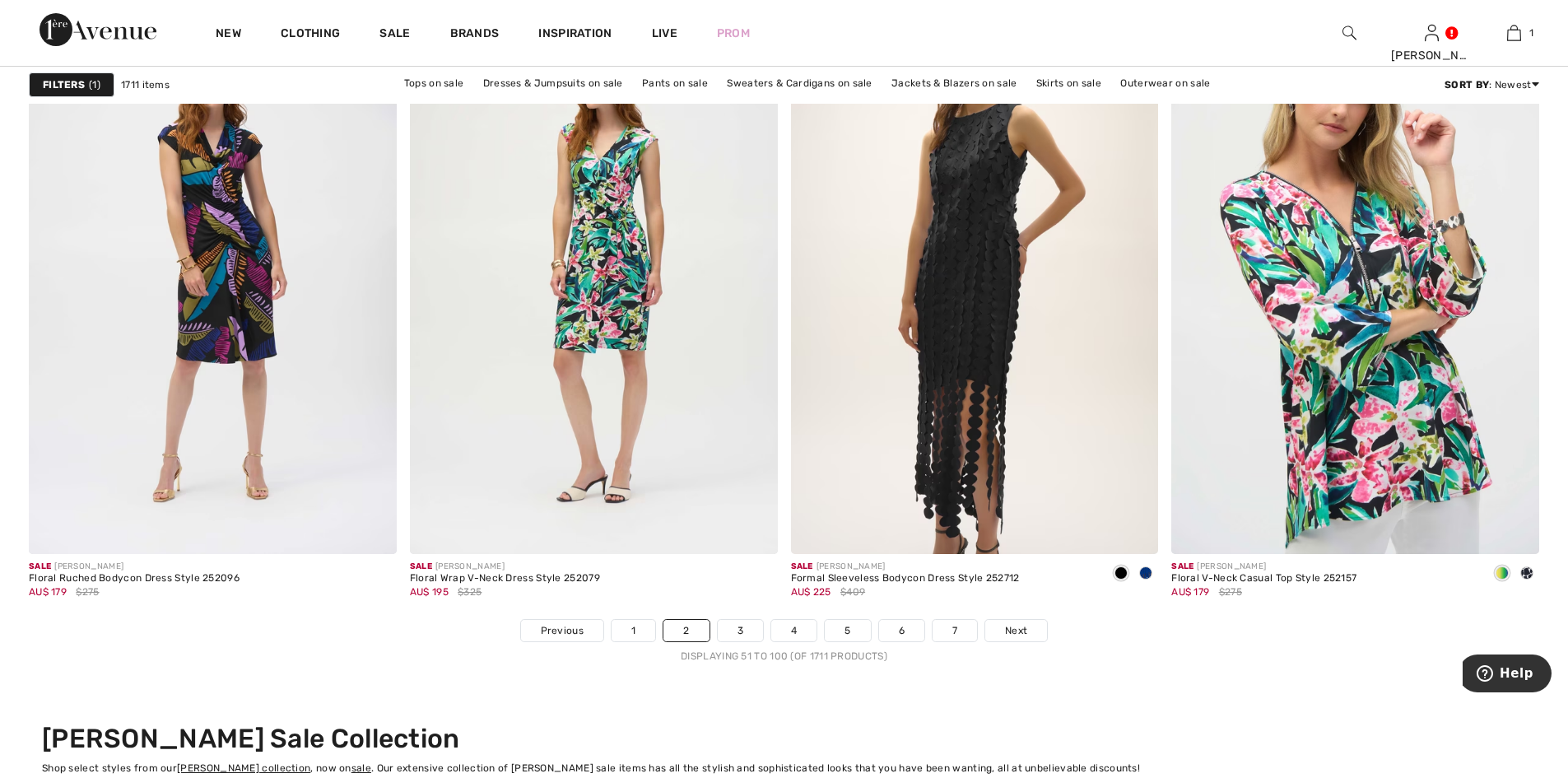
scroll to position [9440, 0]
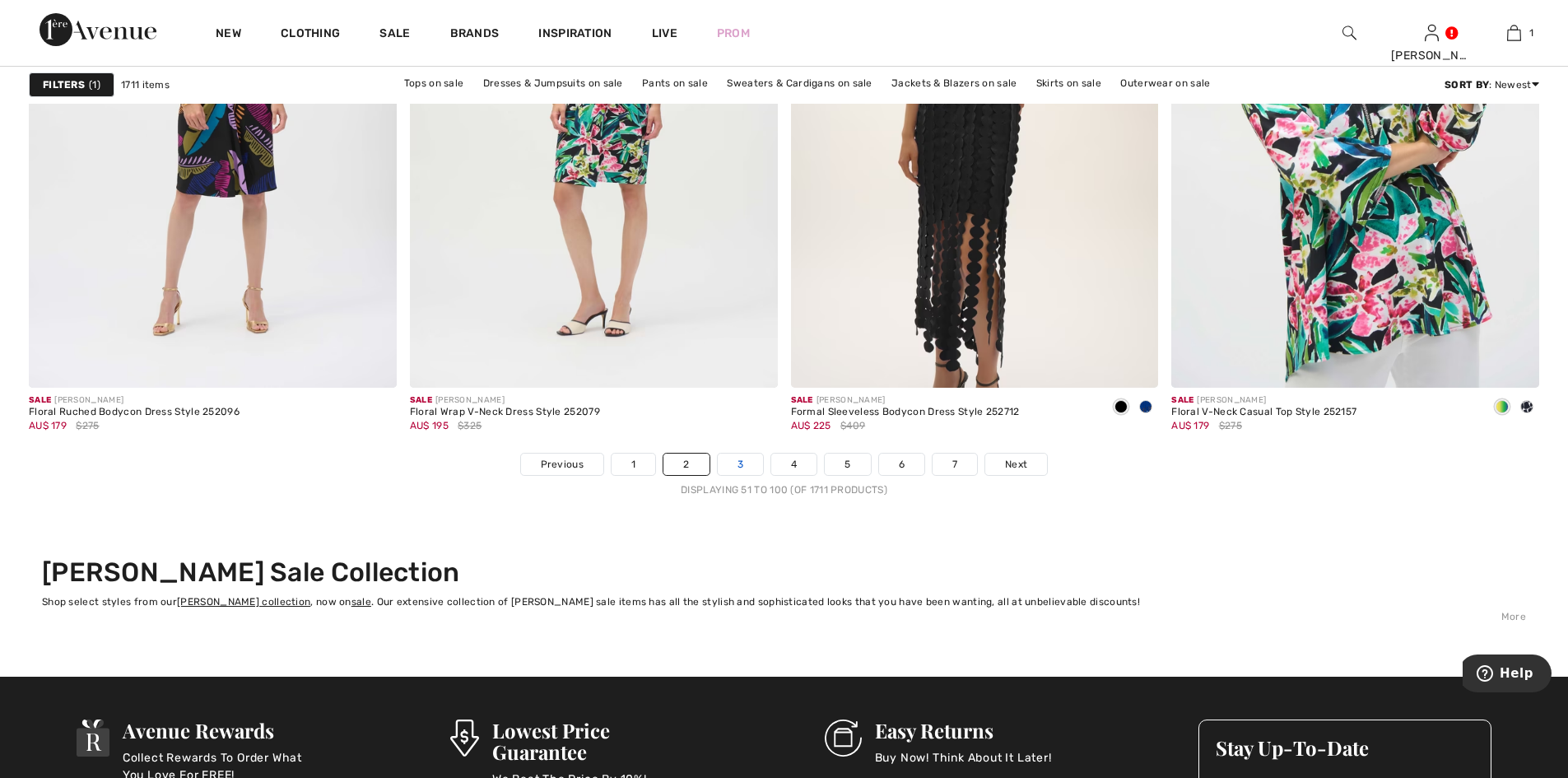
click at [733, 465] on link "3" at bounding box center [740, 464] width 45 height 21
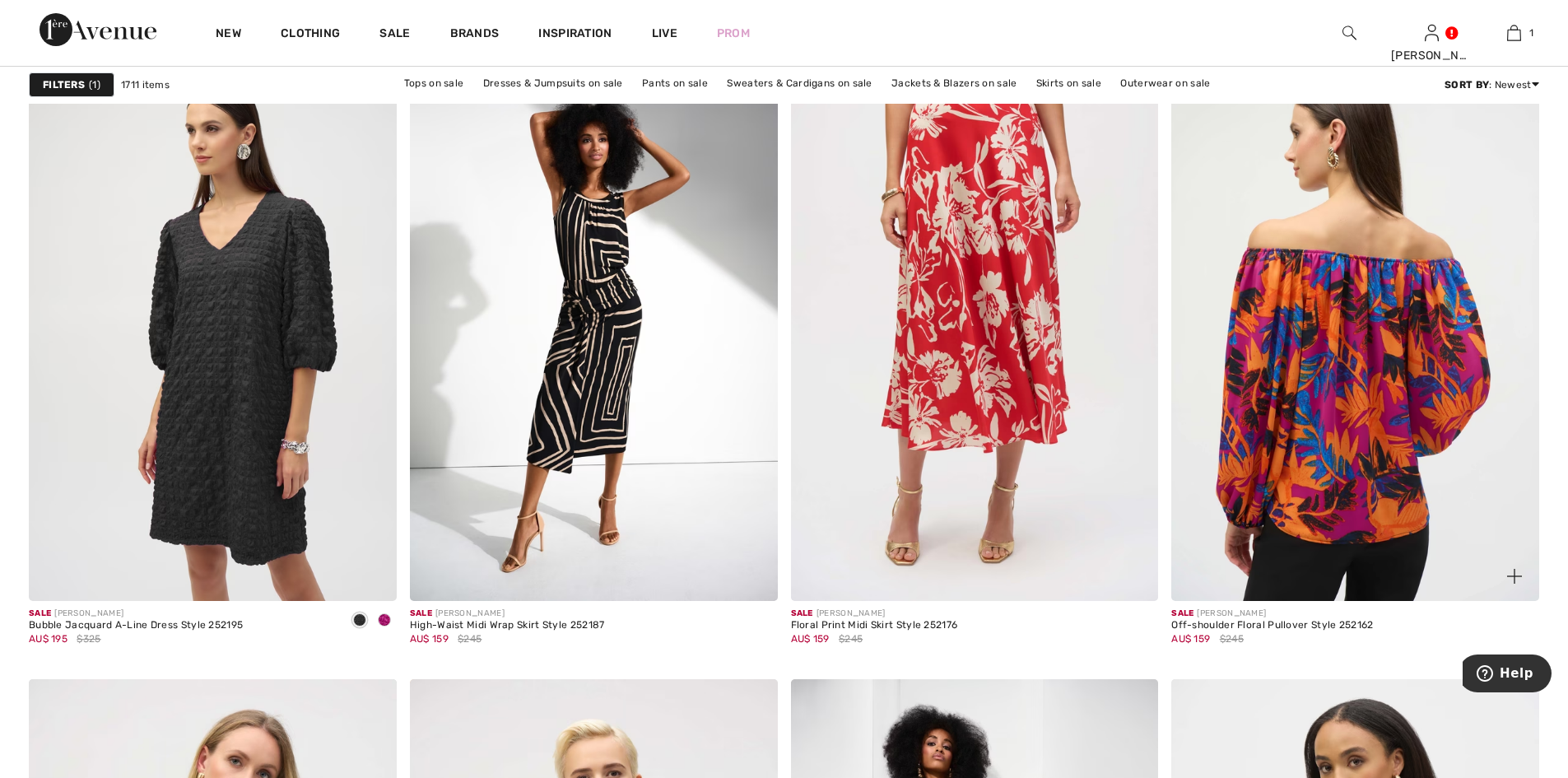
scroll to position [3732, 0]
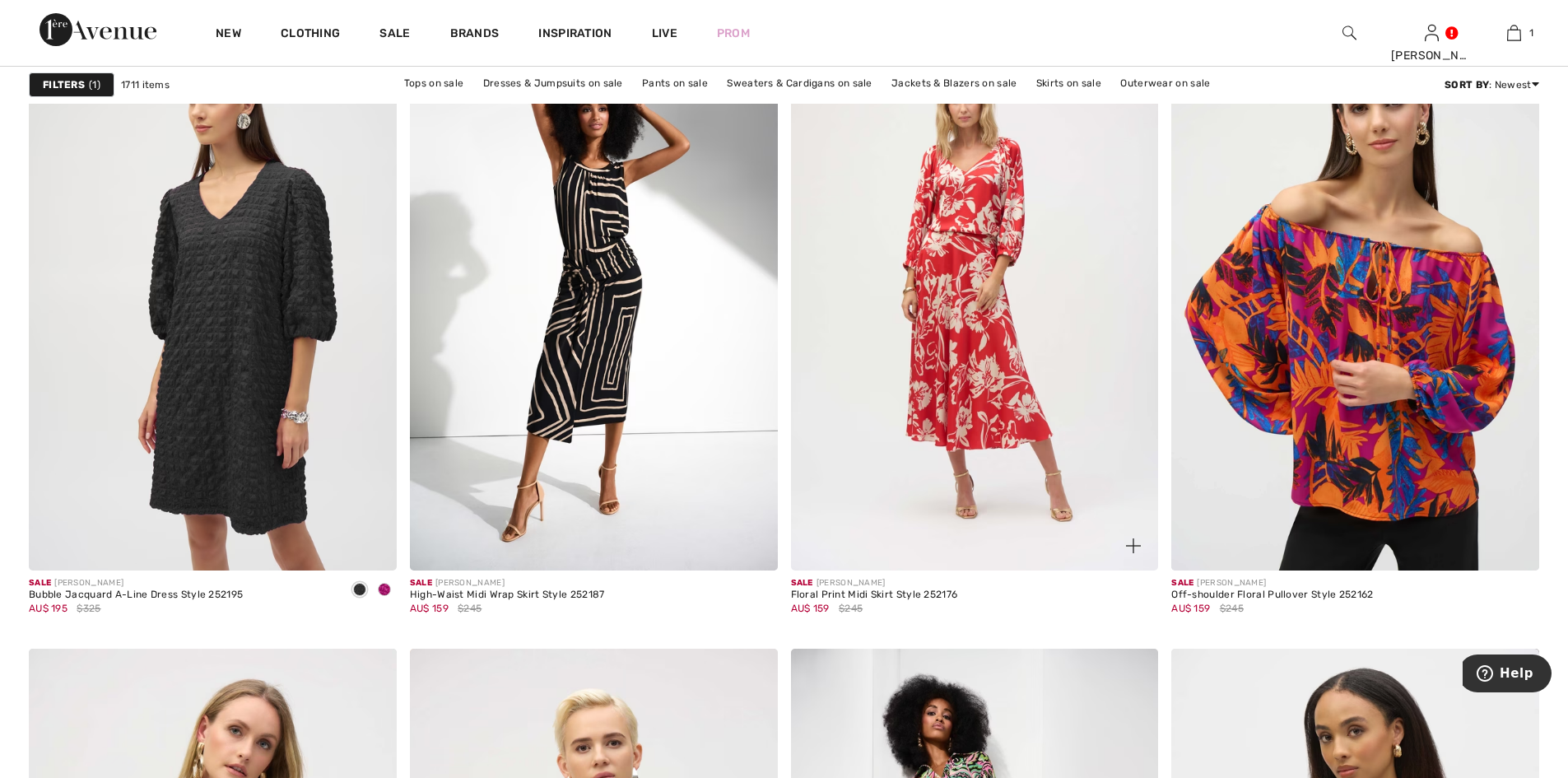
click at [973, 326] on img at bounding box center [975, 295] width 368 height 552
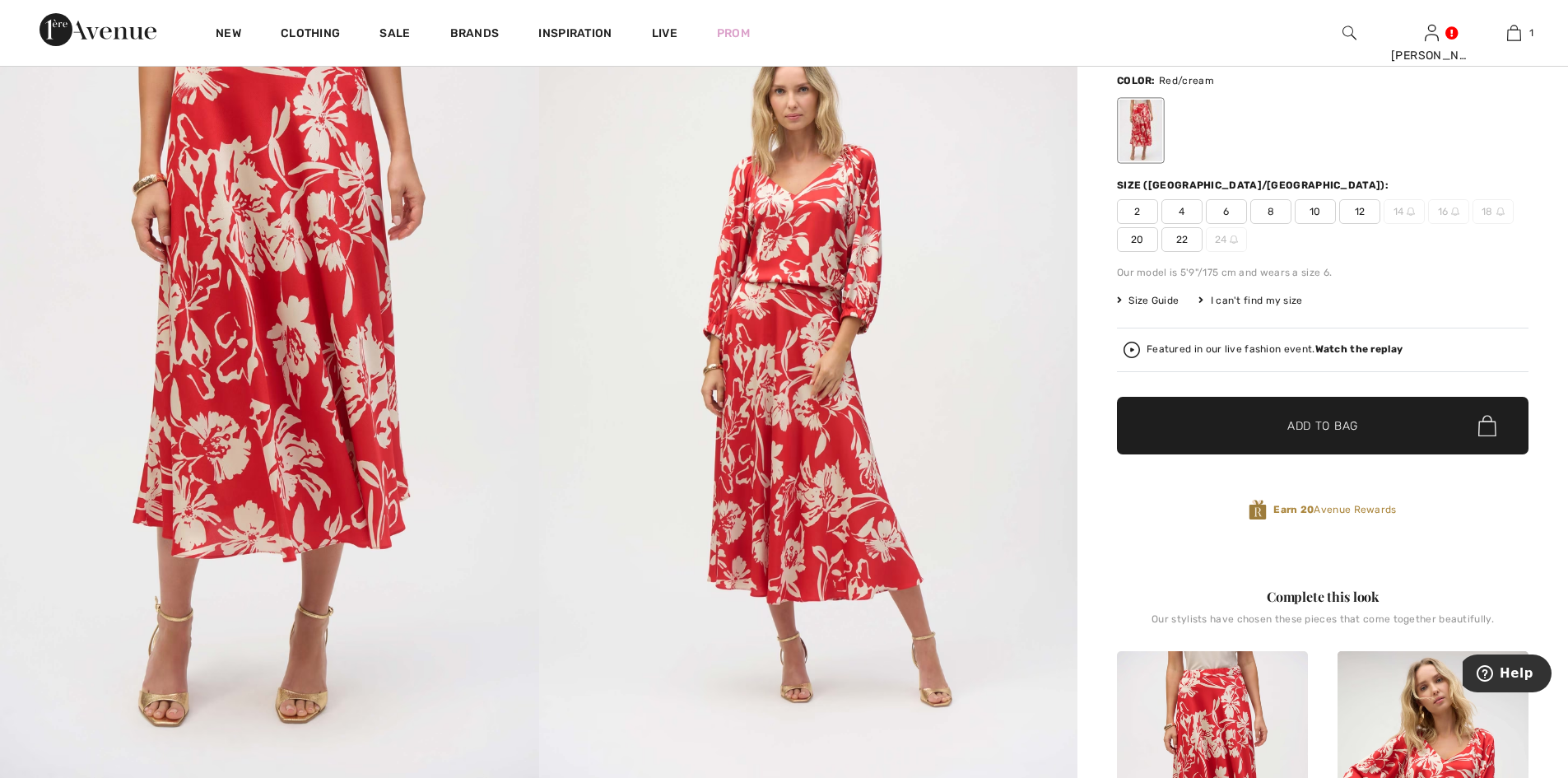
scroll to position [219, 0]
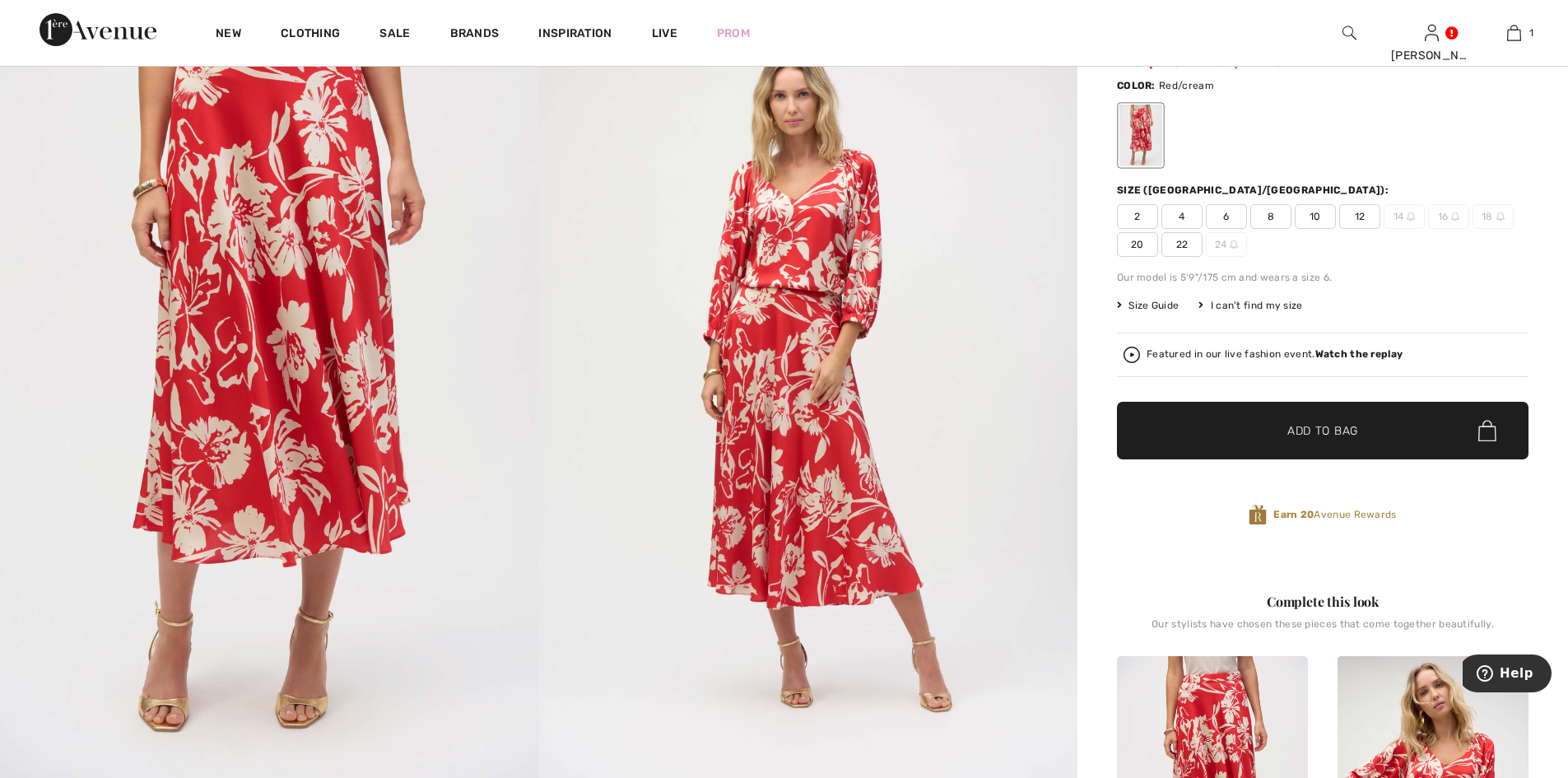
click at [1180, 215] on span "4" at bounding box center [1182, 216] width 41 height 25
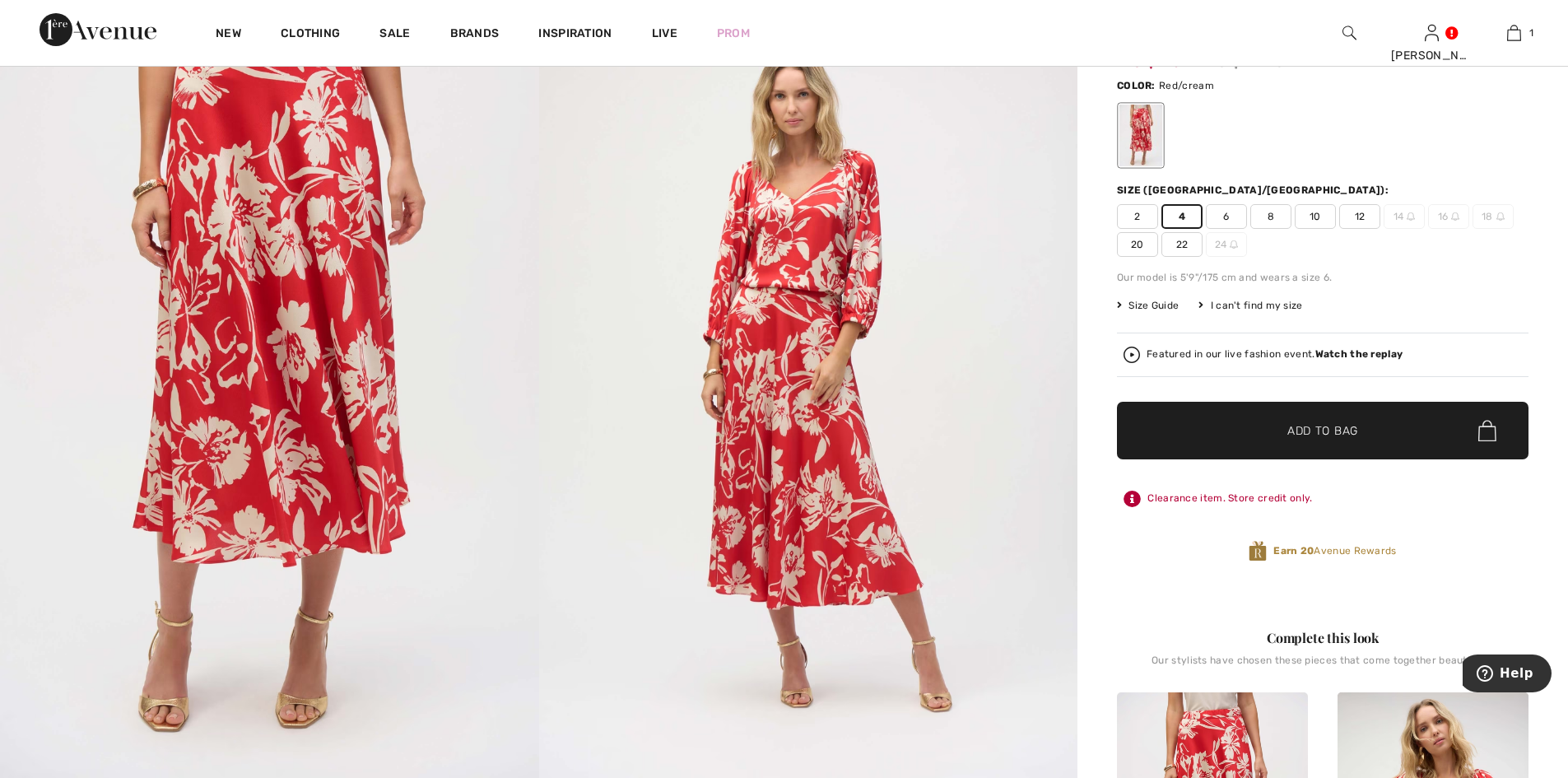
click at [1260, 425] on span "✔ Added to Bag" at bounding box center [1298, 431] width 101 height 17
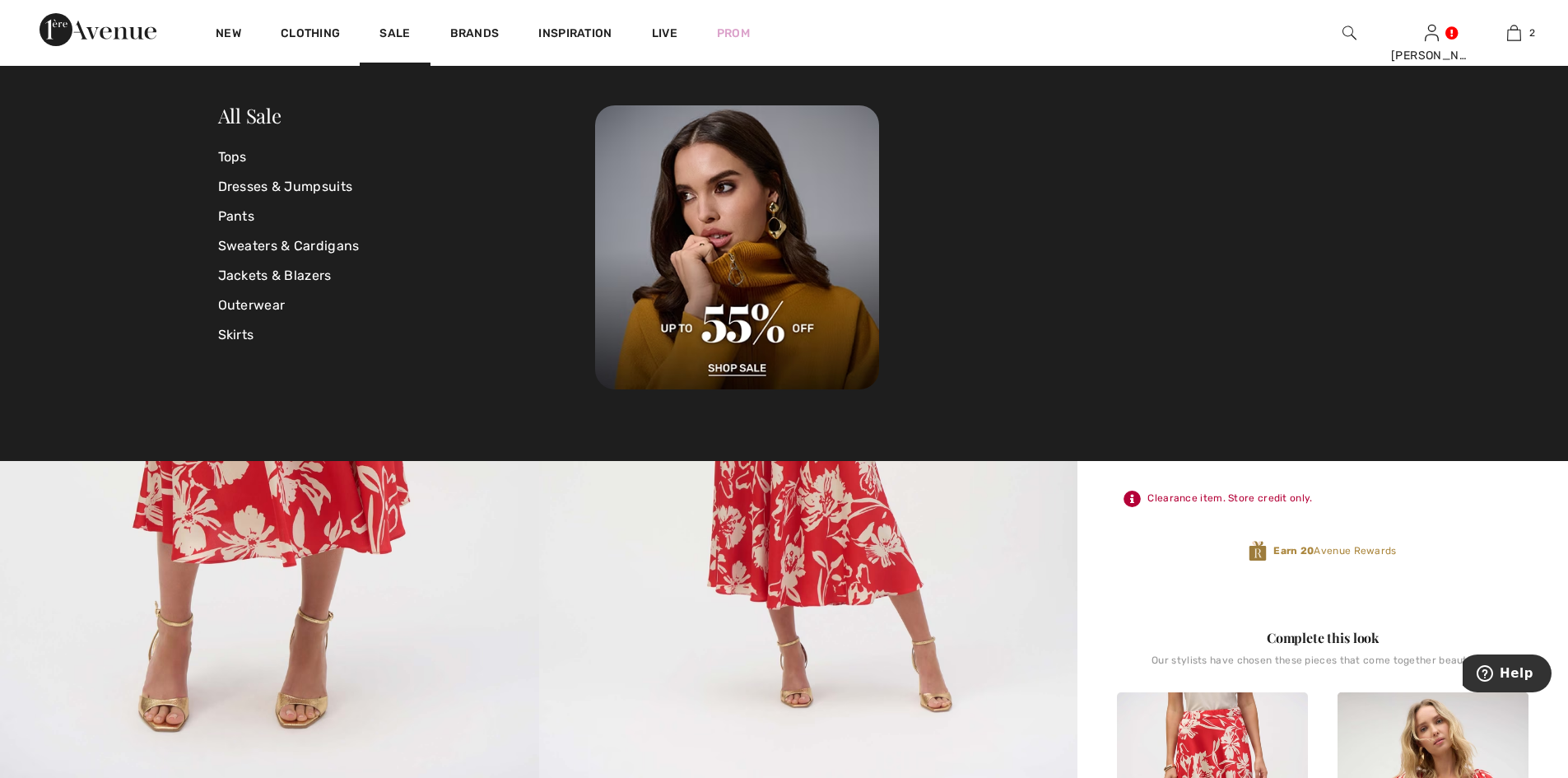
scroll to position [51, 0]
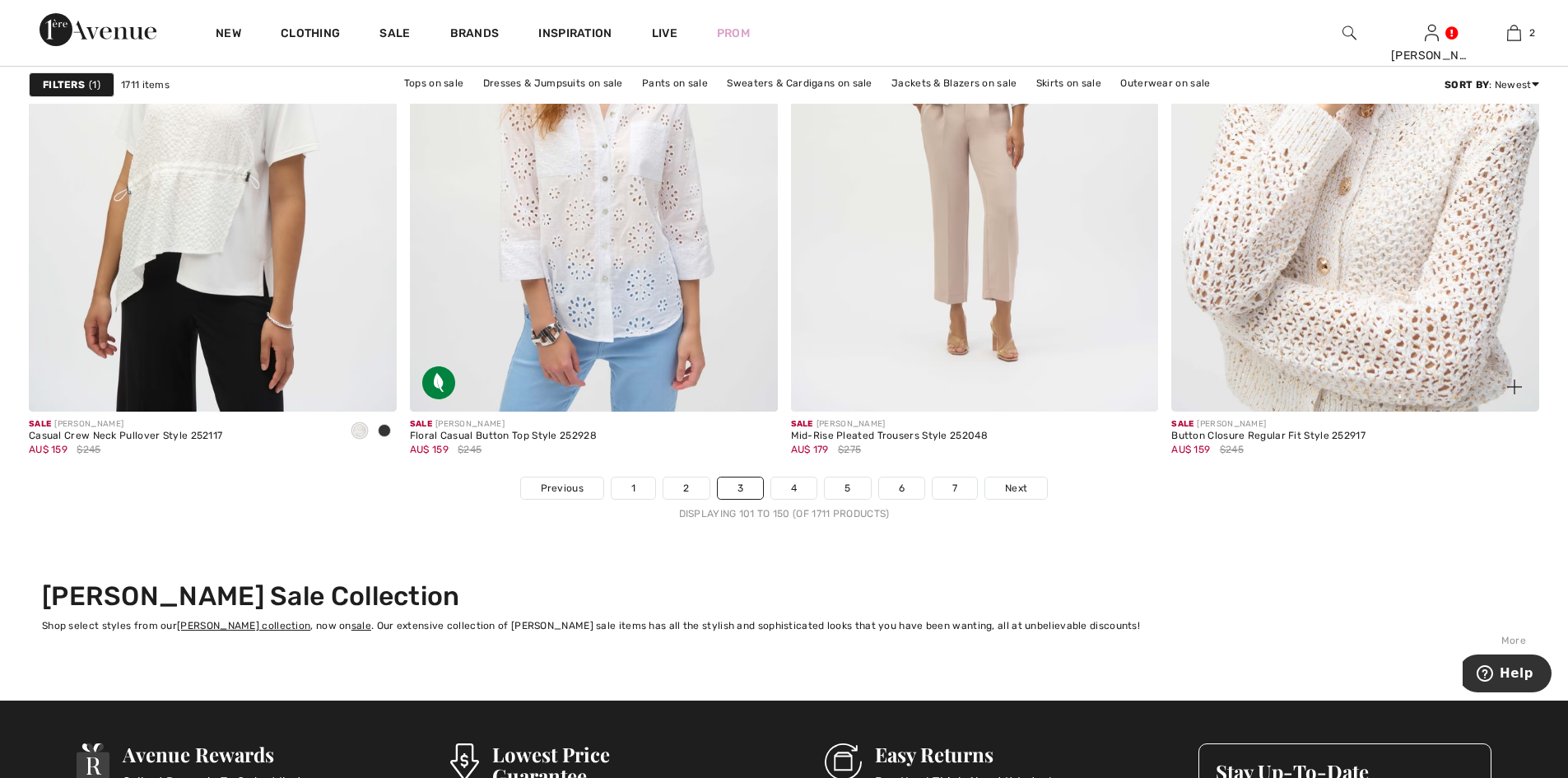
scroll to position [9440, 0]
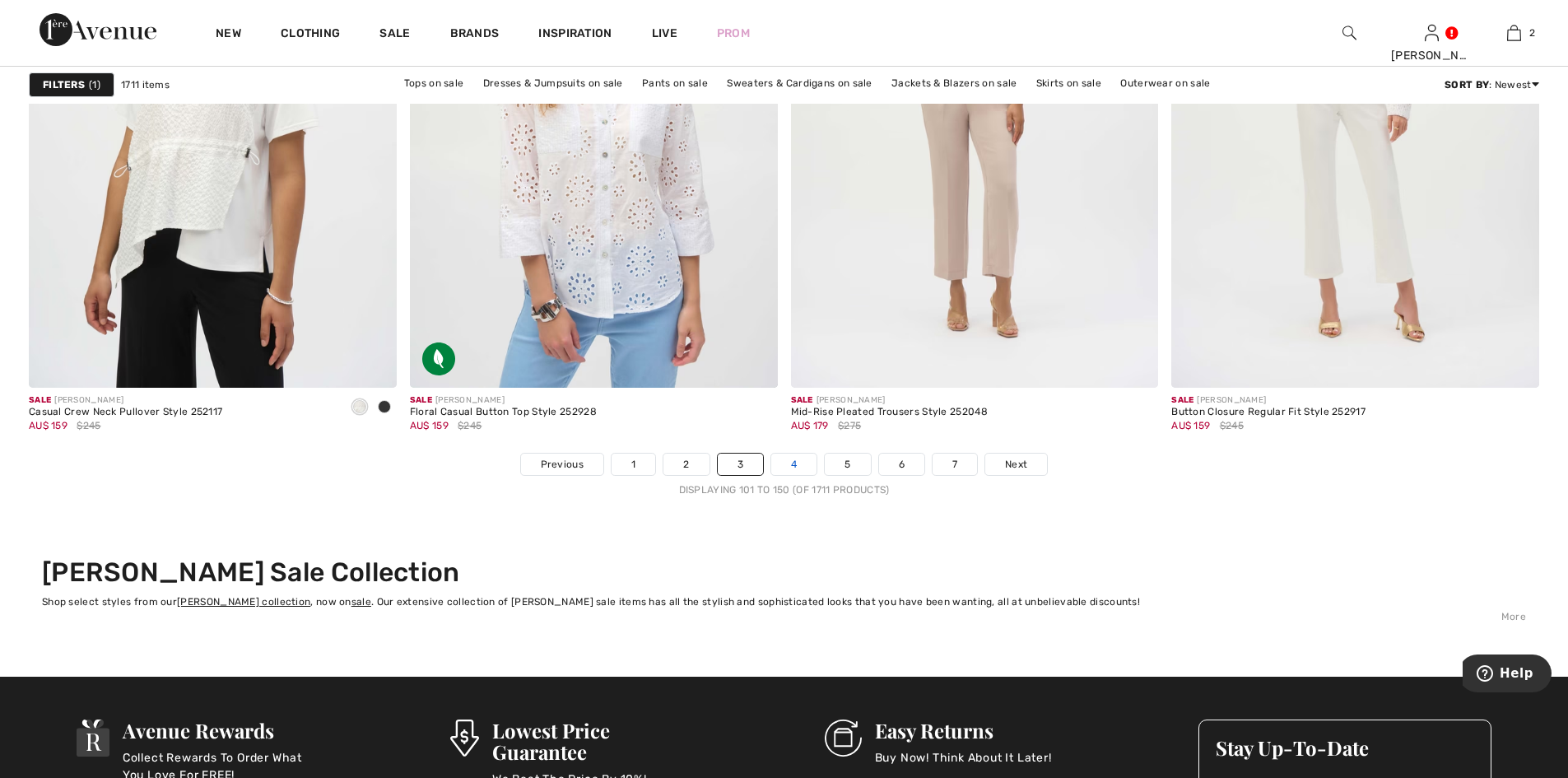
click at [789, 468] on link "4" at bounding box center [793, 464] width 45 height 21
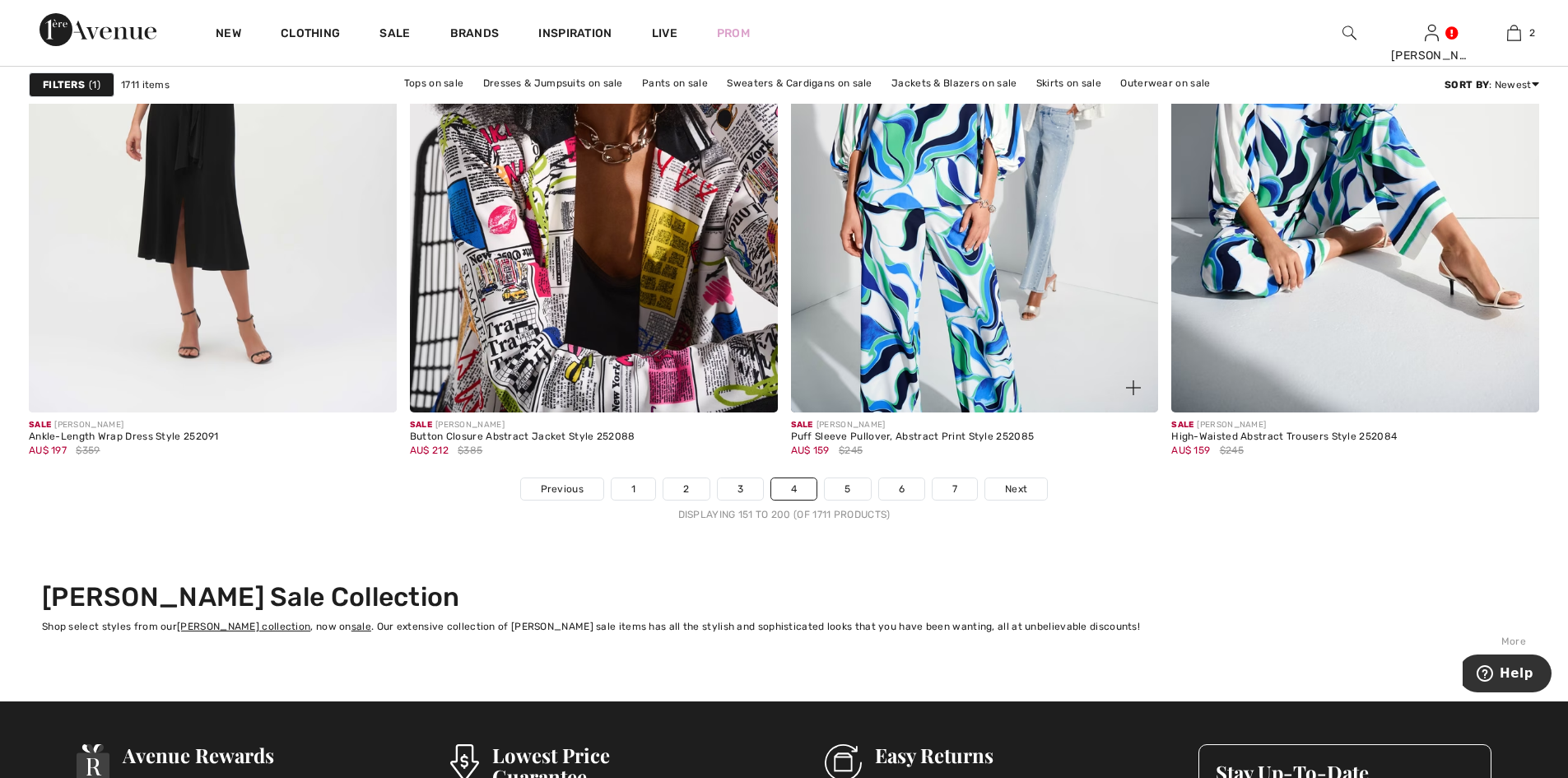
scroll to position [9441, 0]
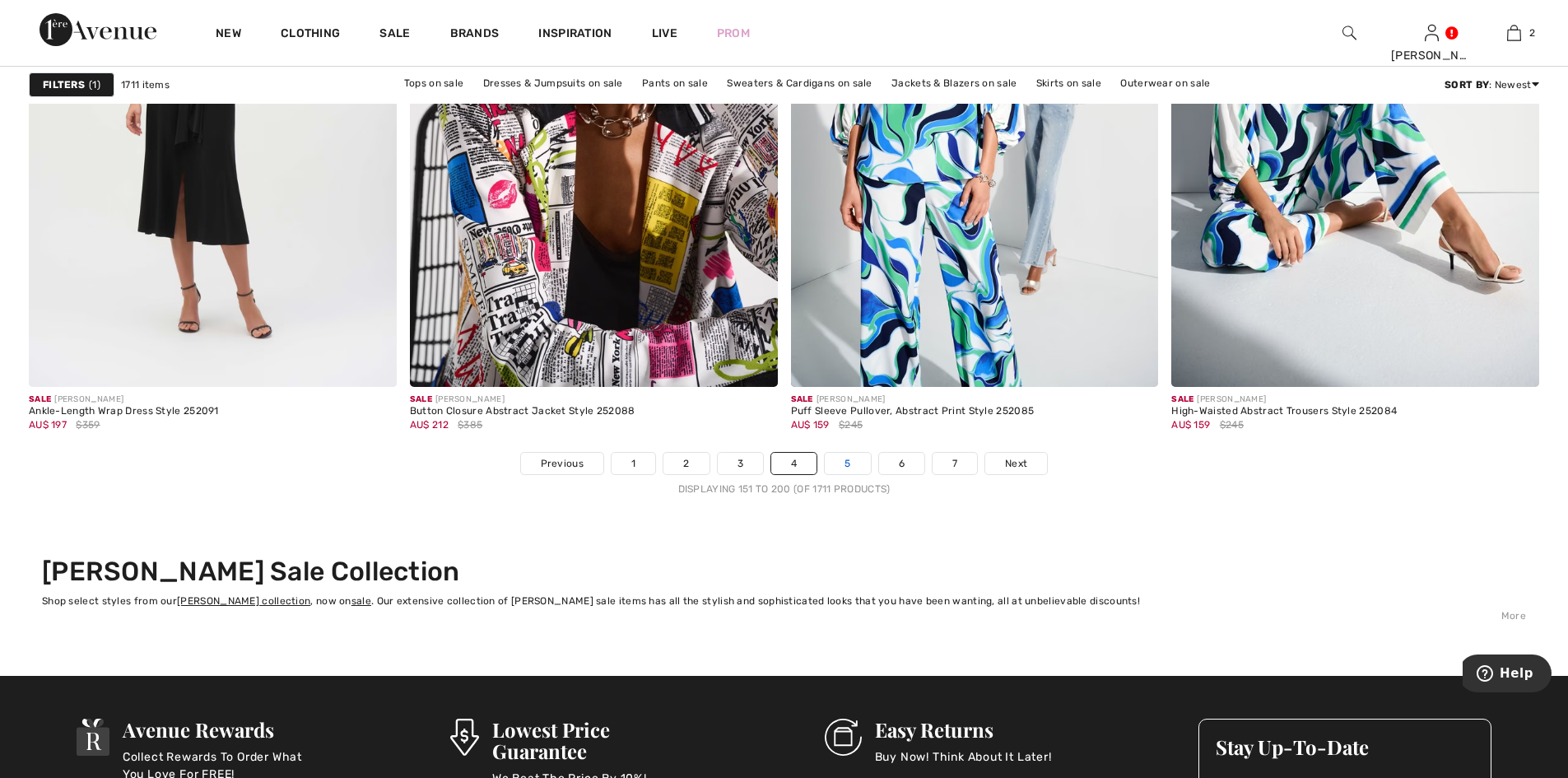
click at [849, 470] on link "5" at bounding box center [847, 464] width 45 height 21
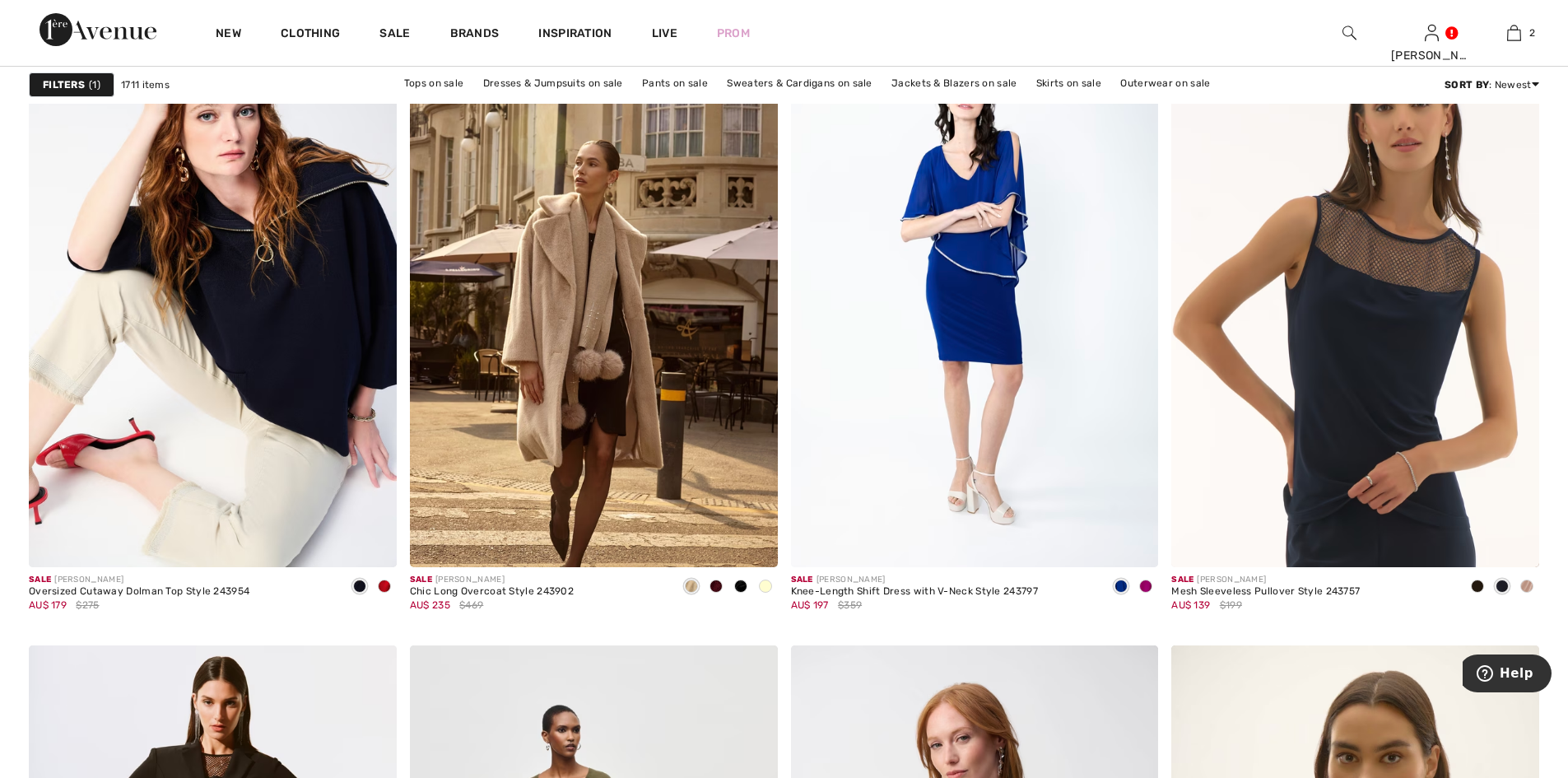
scroll to position [3073, 0]
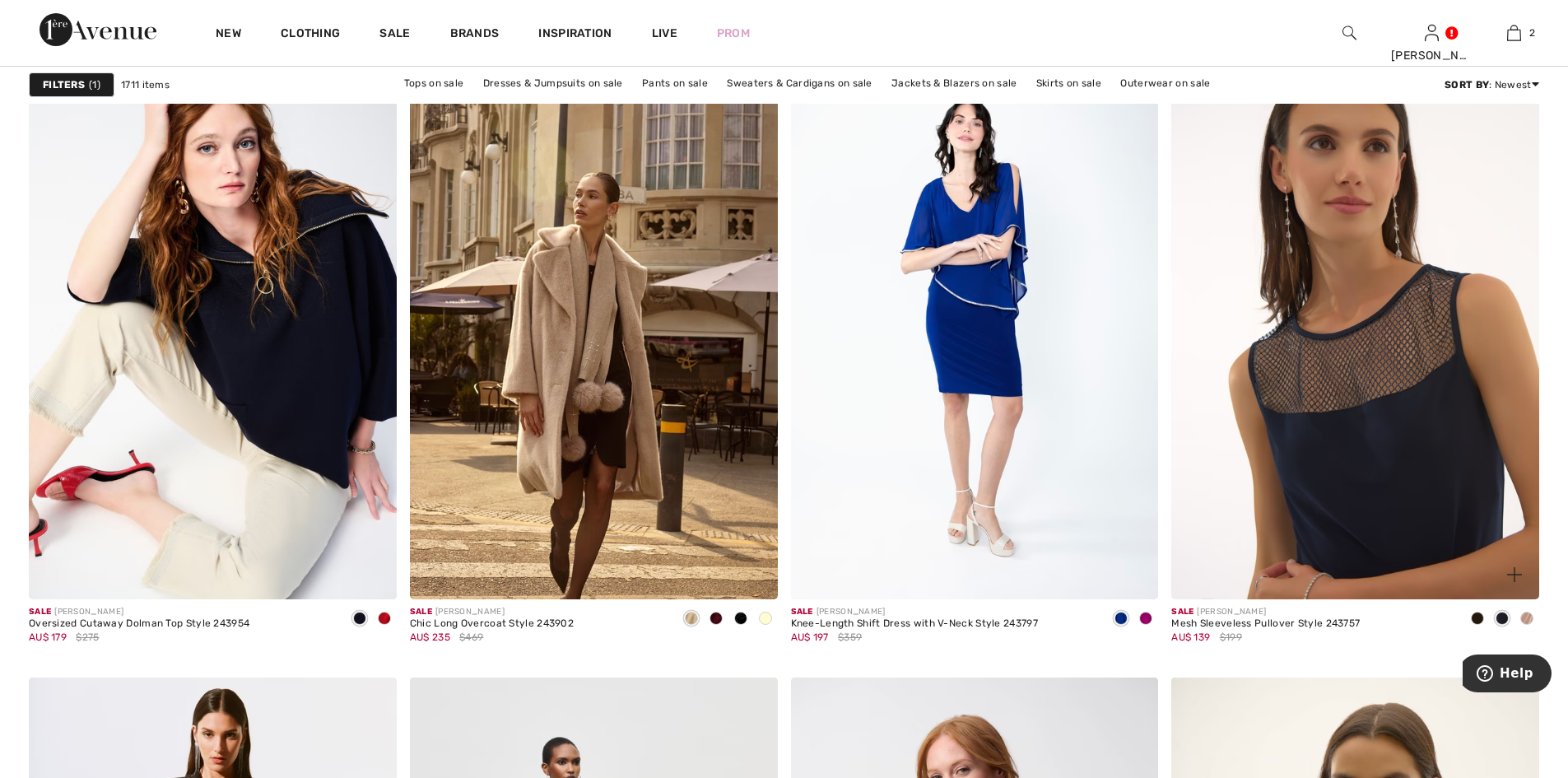
click at [1387, 375] on img at bounding box center [1355, 323] width 368 height 552
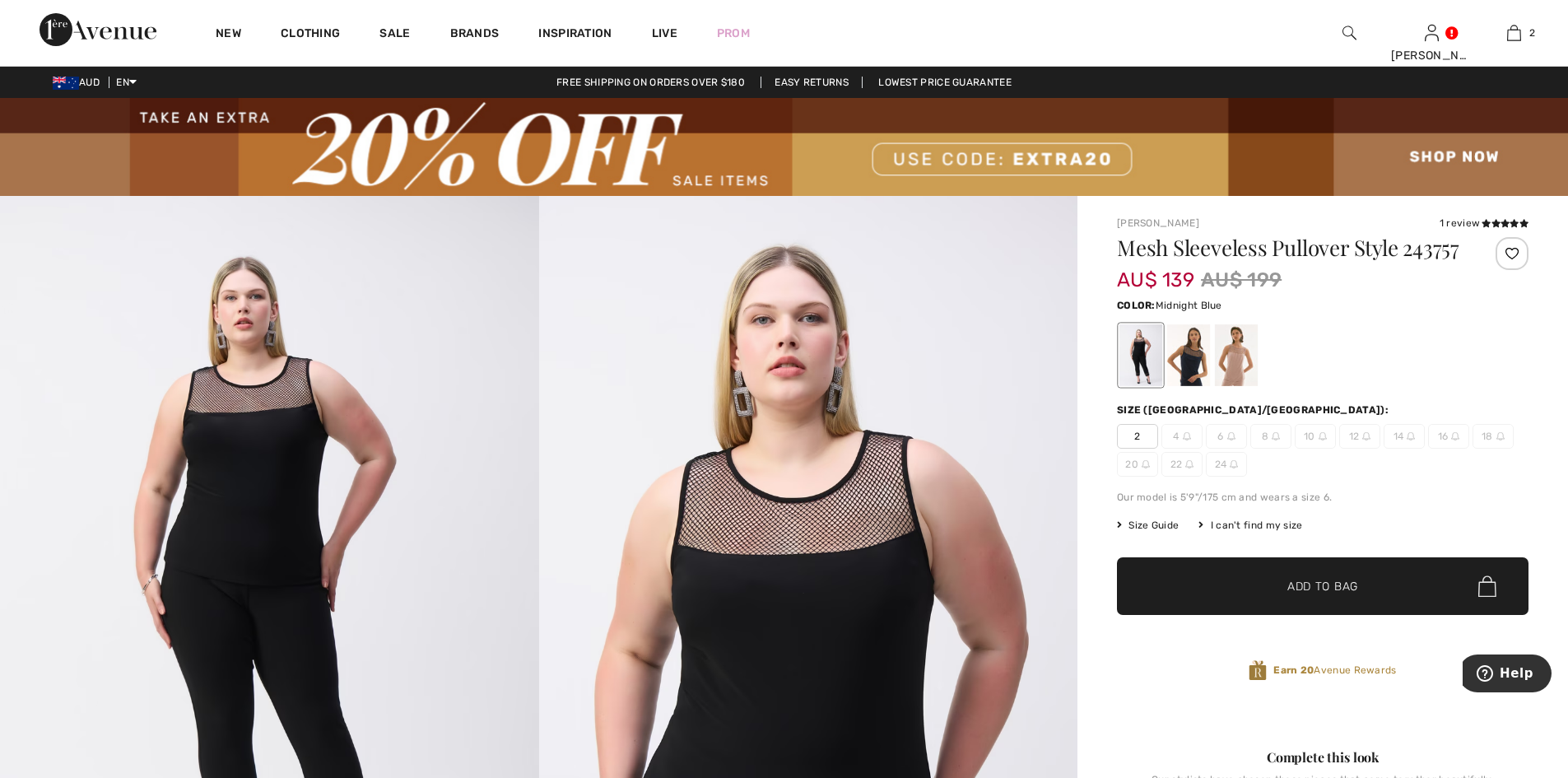
click at [1197, 377] on div at bounding box center [1189, 355] width 43 height 62
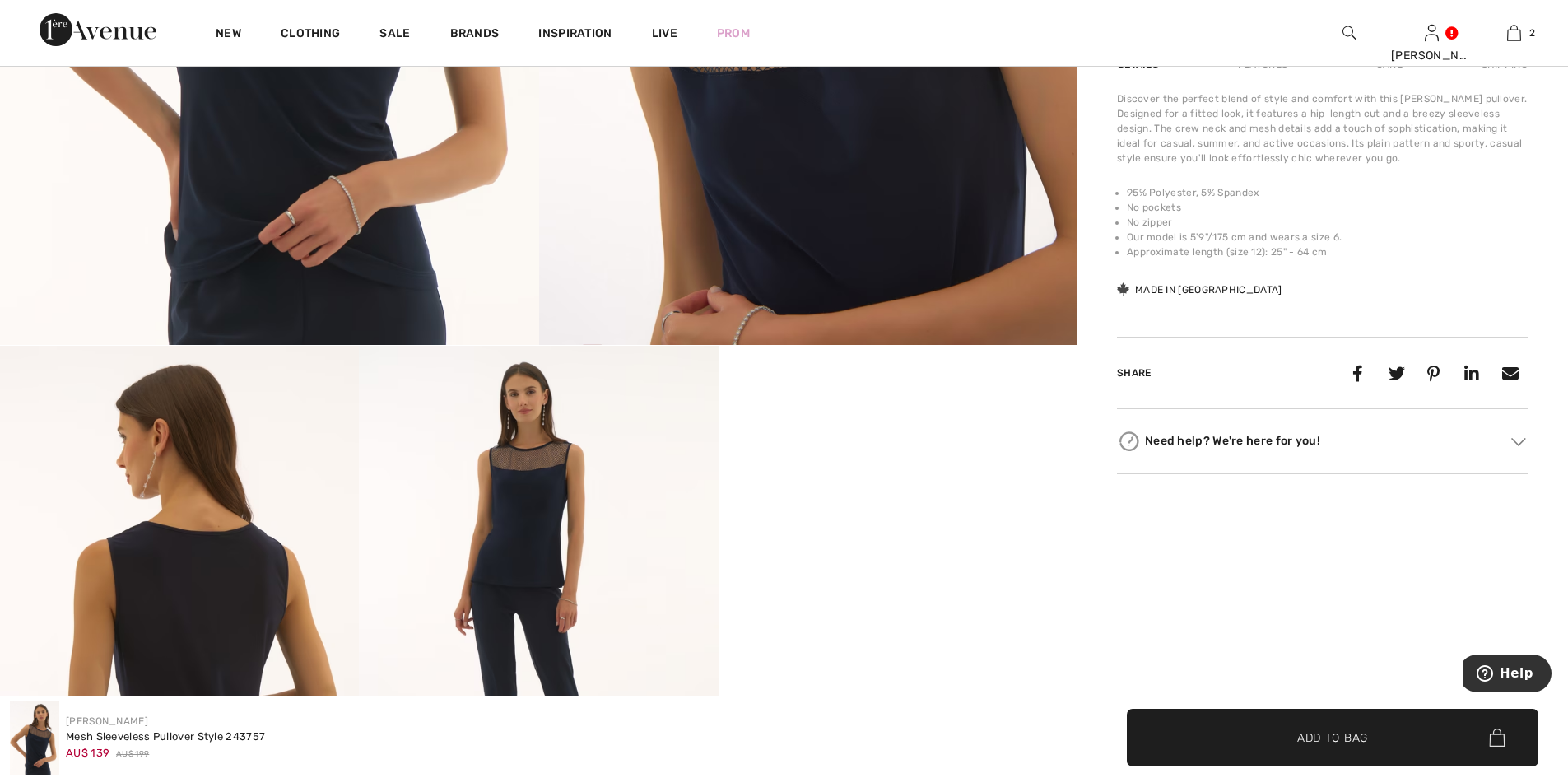
scroll to position [879, 0]
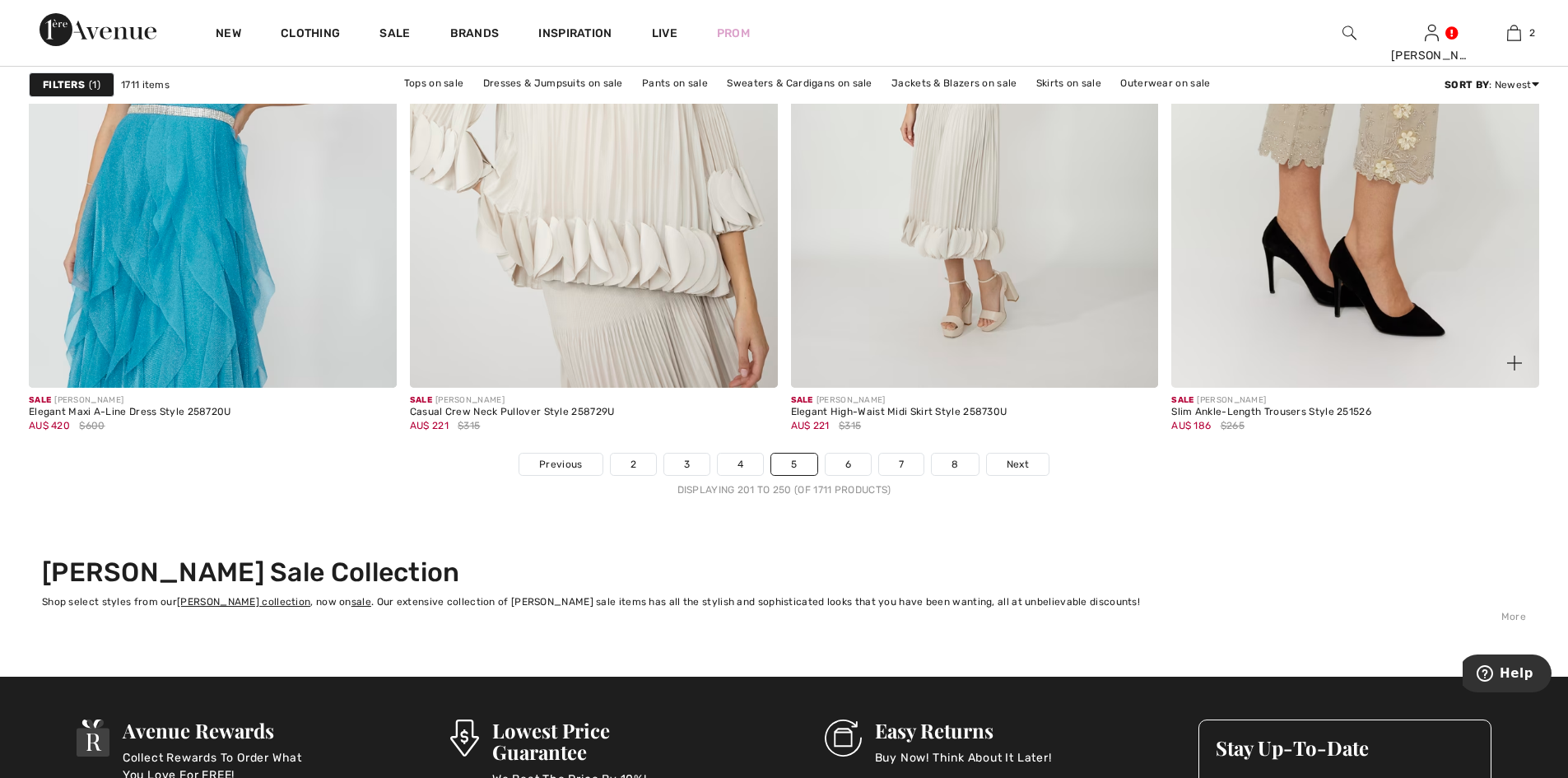
scroll to position [9659, 0]
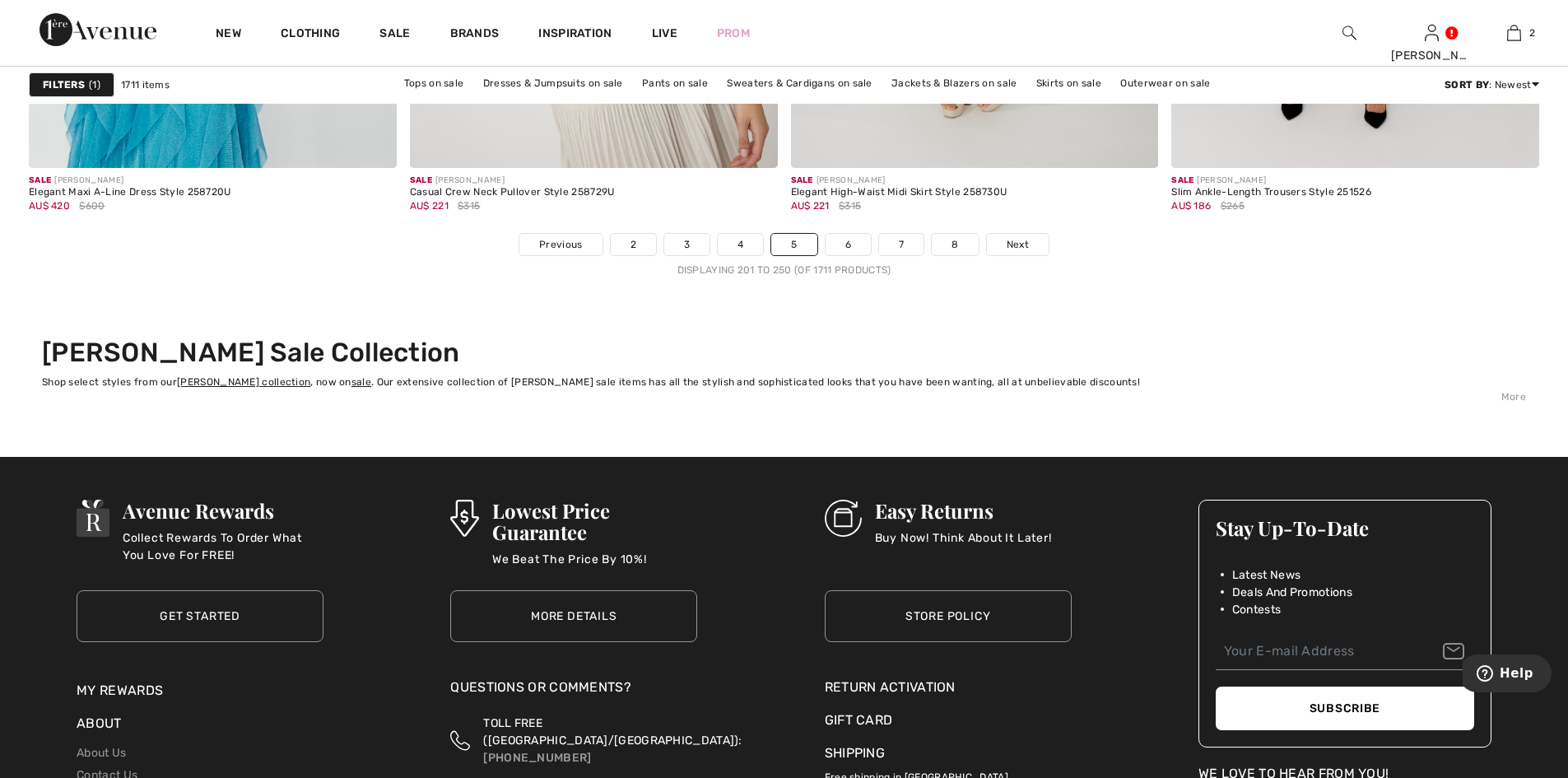
click at [849, 256] on nav "Previous 2 3 4 5 6 7 8 Next Displaying 201 to 250 (of 1711 products)" at bounding box center [784, 255] width 1510 height 45
click at [847, 251] on link "6" at bounding box center [848, 244] width 45 height 21
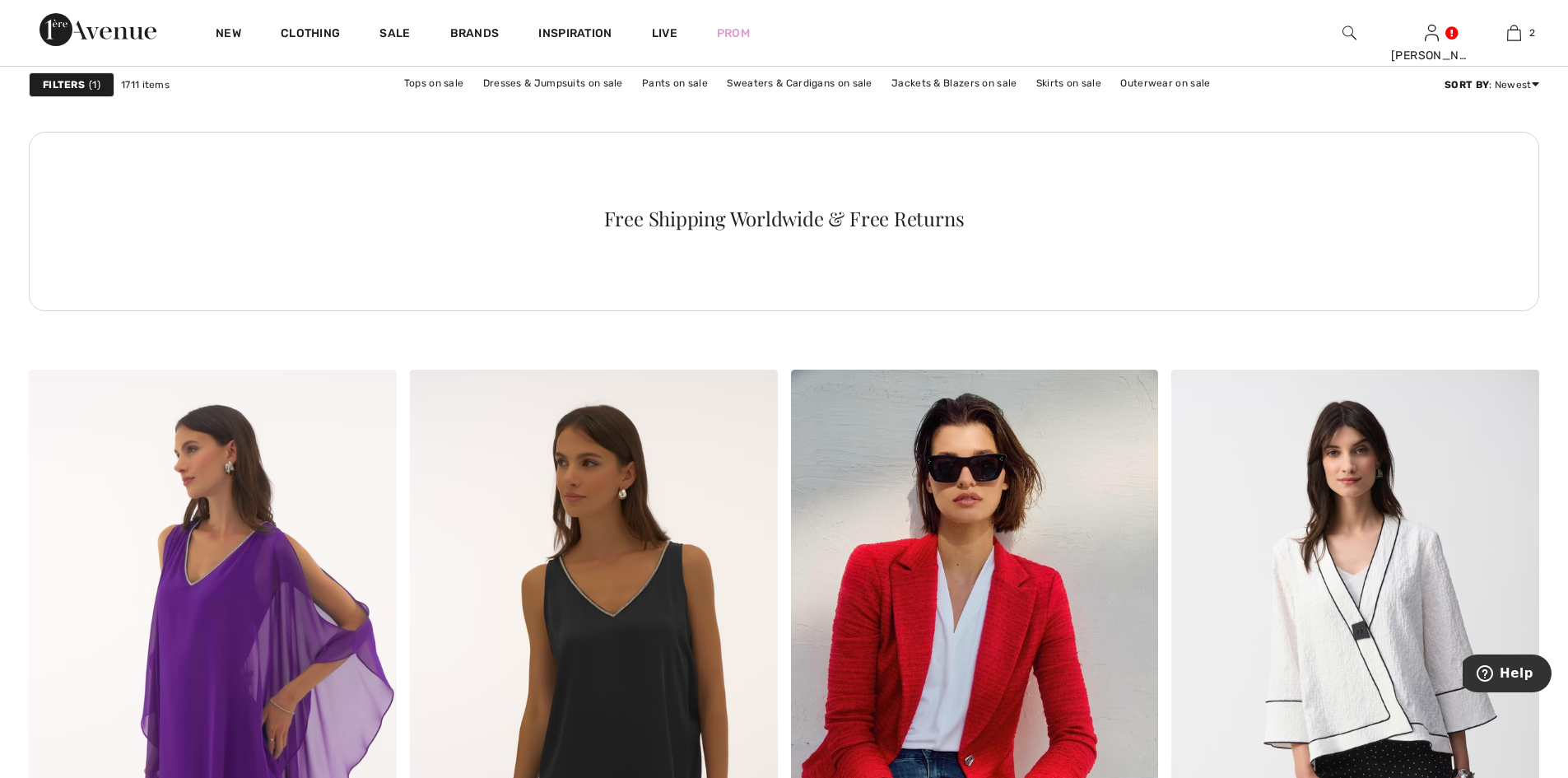
scroll to position [7904, 0]
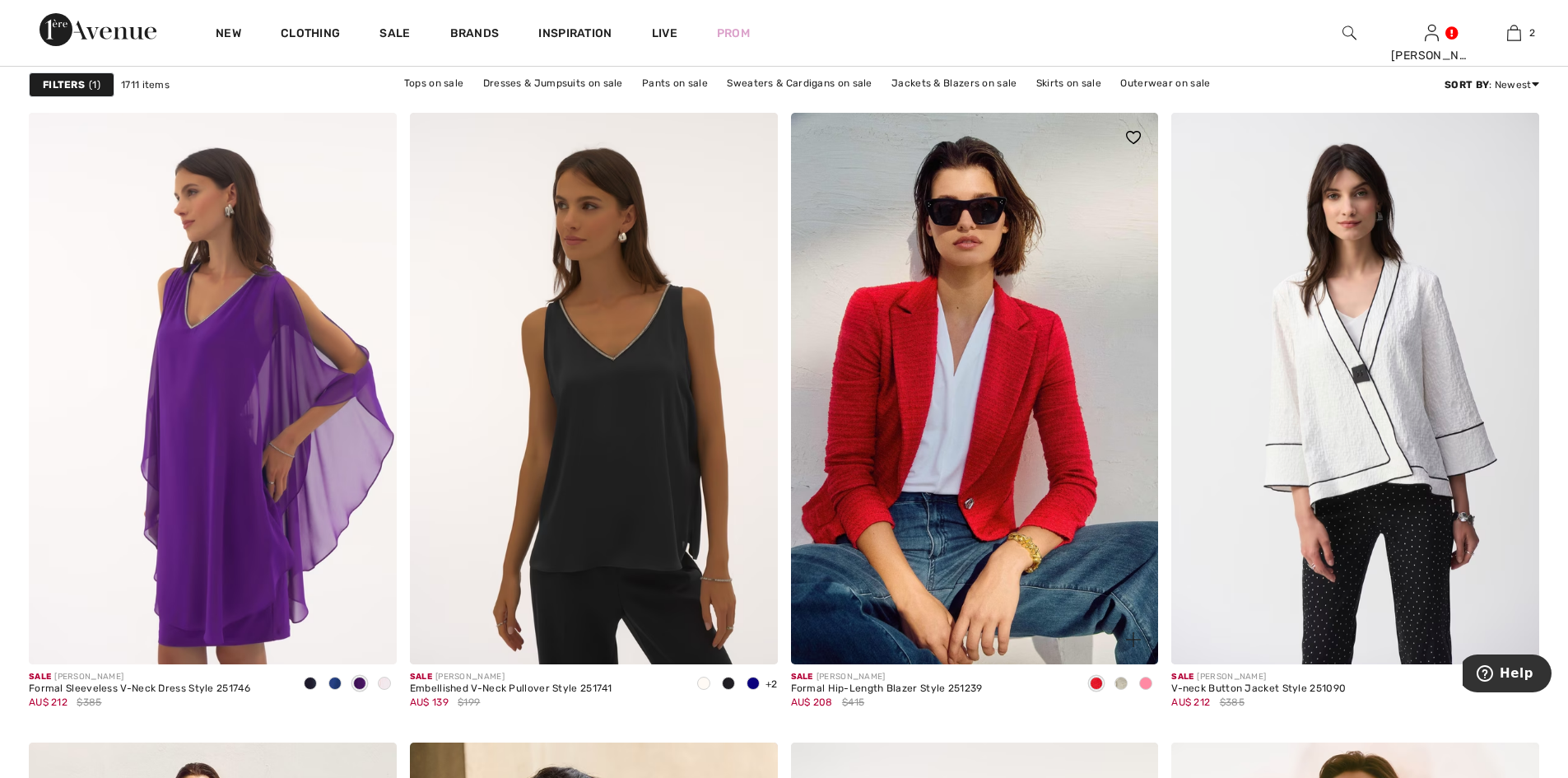
click at [1134, 134] on img at bounding box center [1133, 138] width 15 height 13
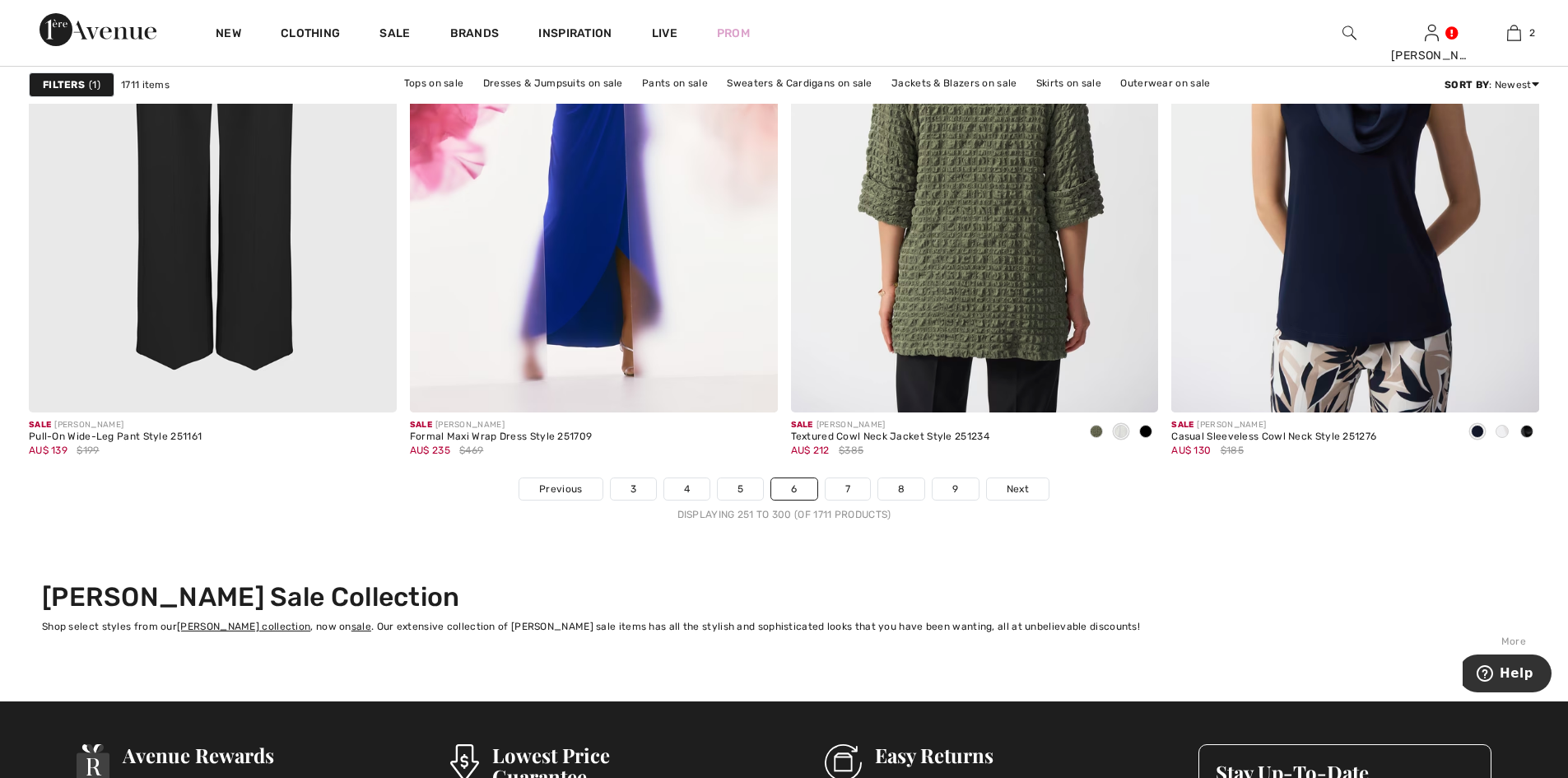
scroll to position [9659, 0]
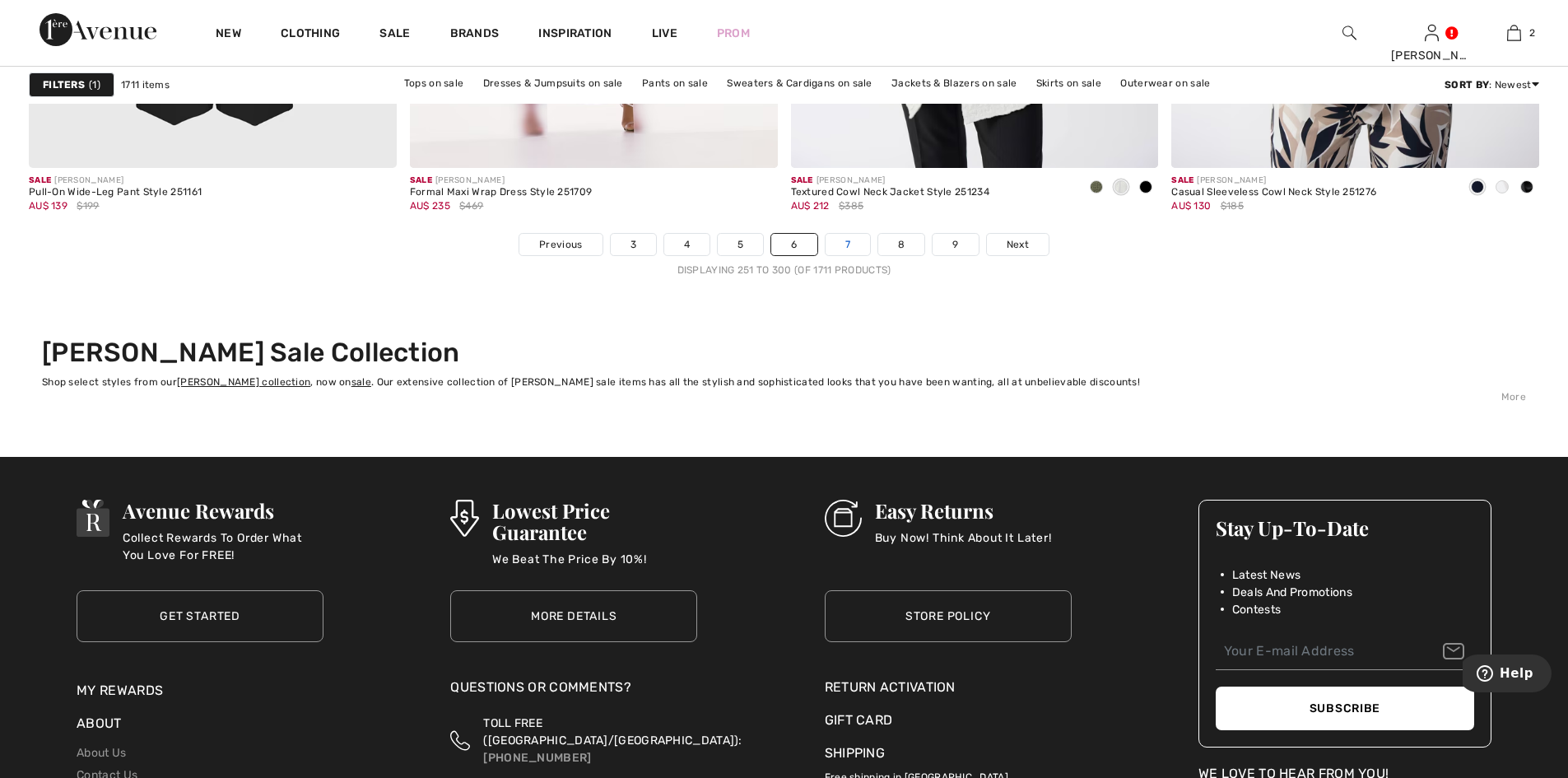
click at [850, 248] on link "7" at bounding box center [848, 244] width 45 height 21
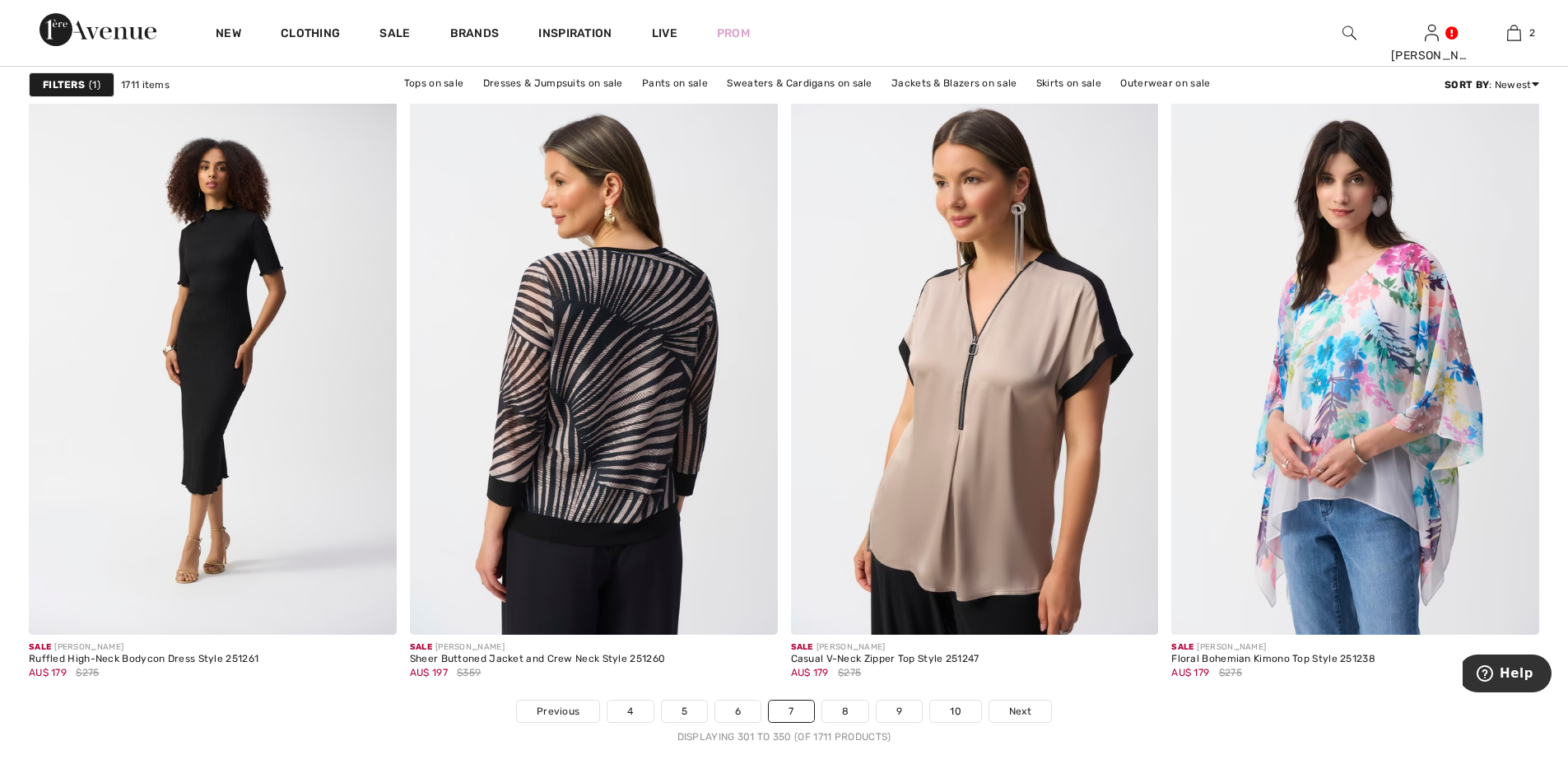
scroll to position [9221, 0]
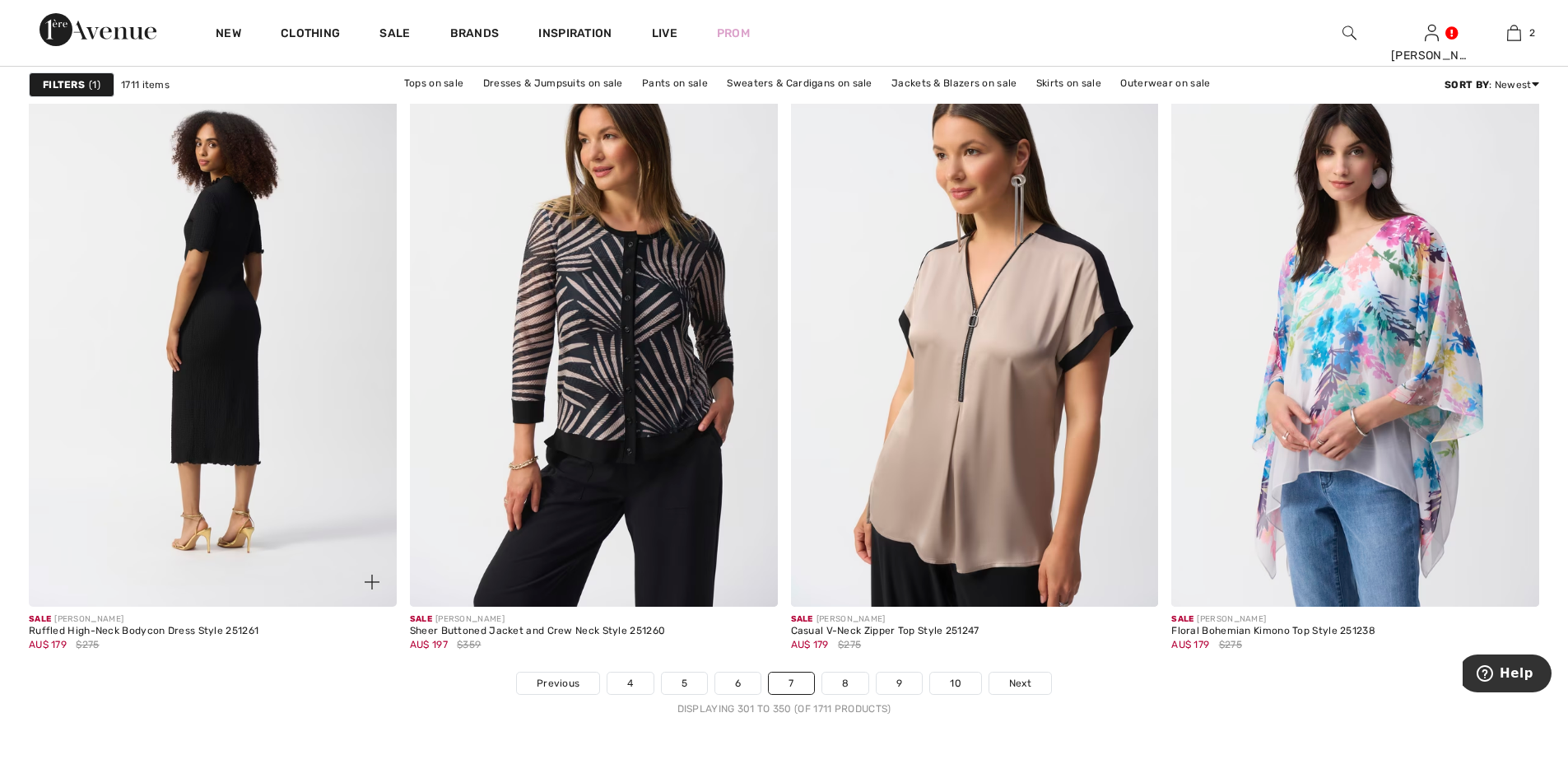
click at [238, 259] on img at bounding box center [213, 331] width 368 height 552
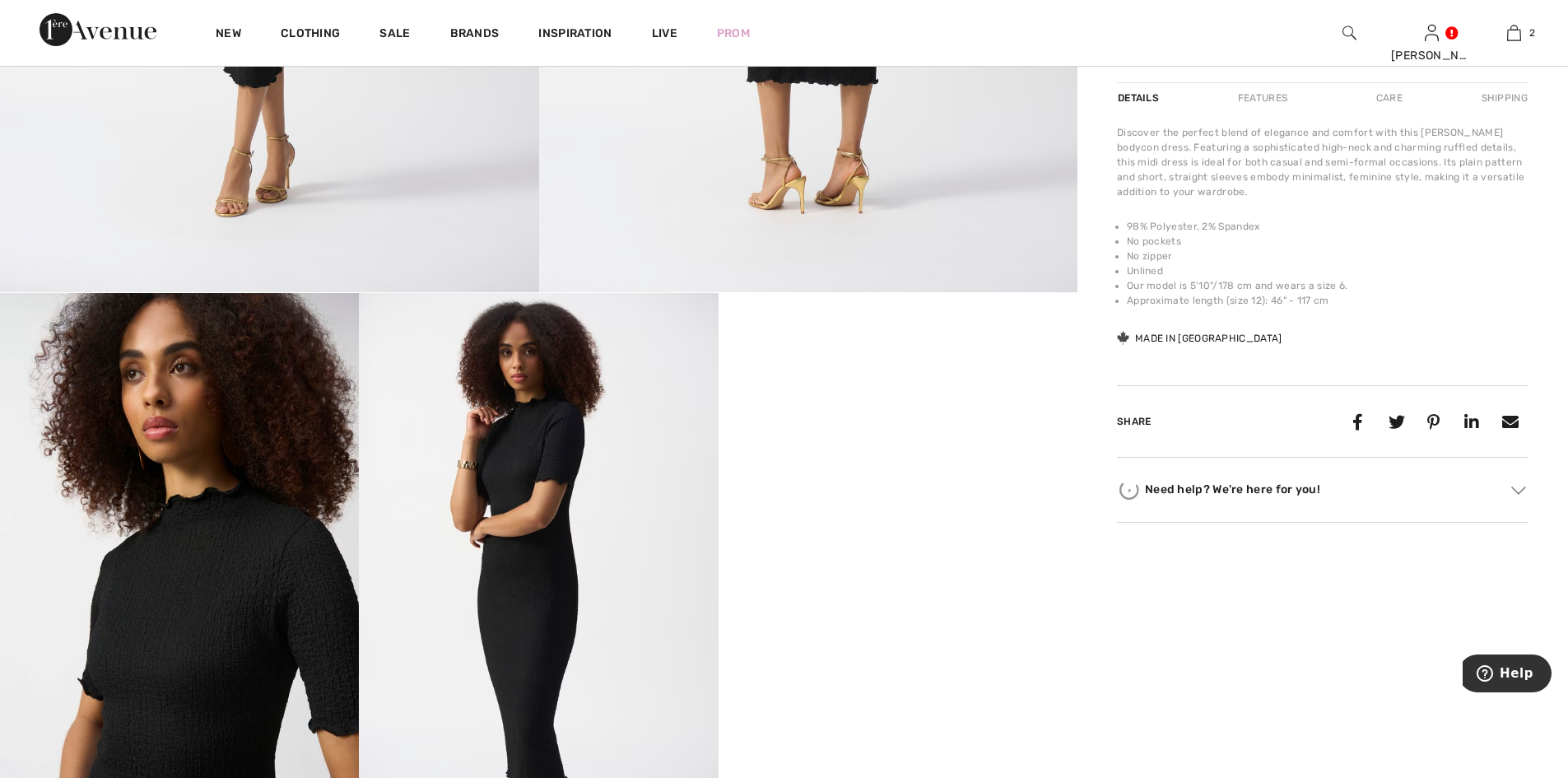
scroll to position [879, 0]
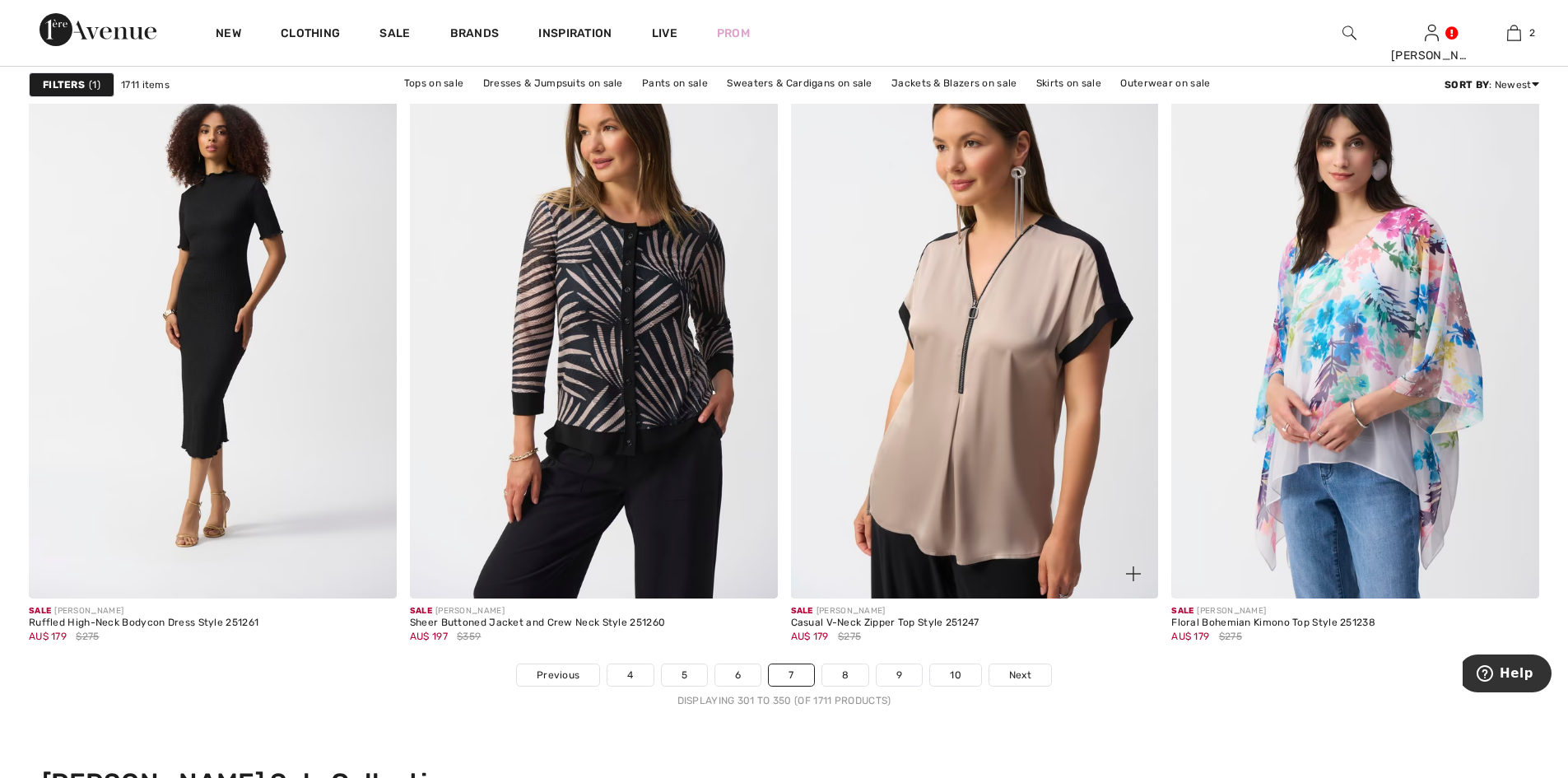
scroll to position [9221, 0]
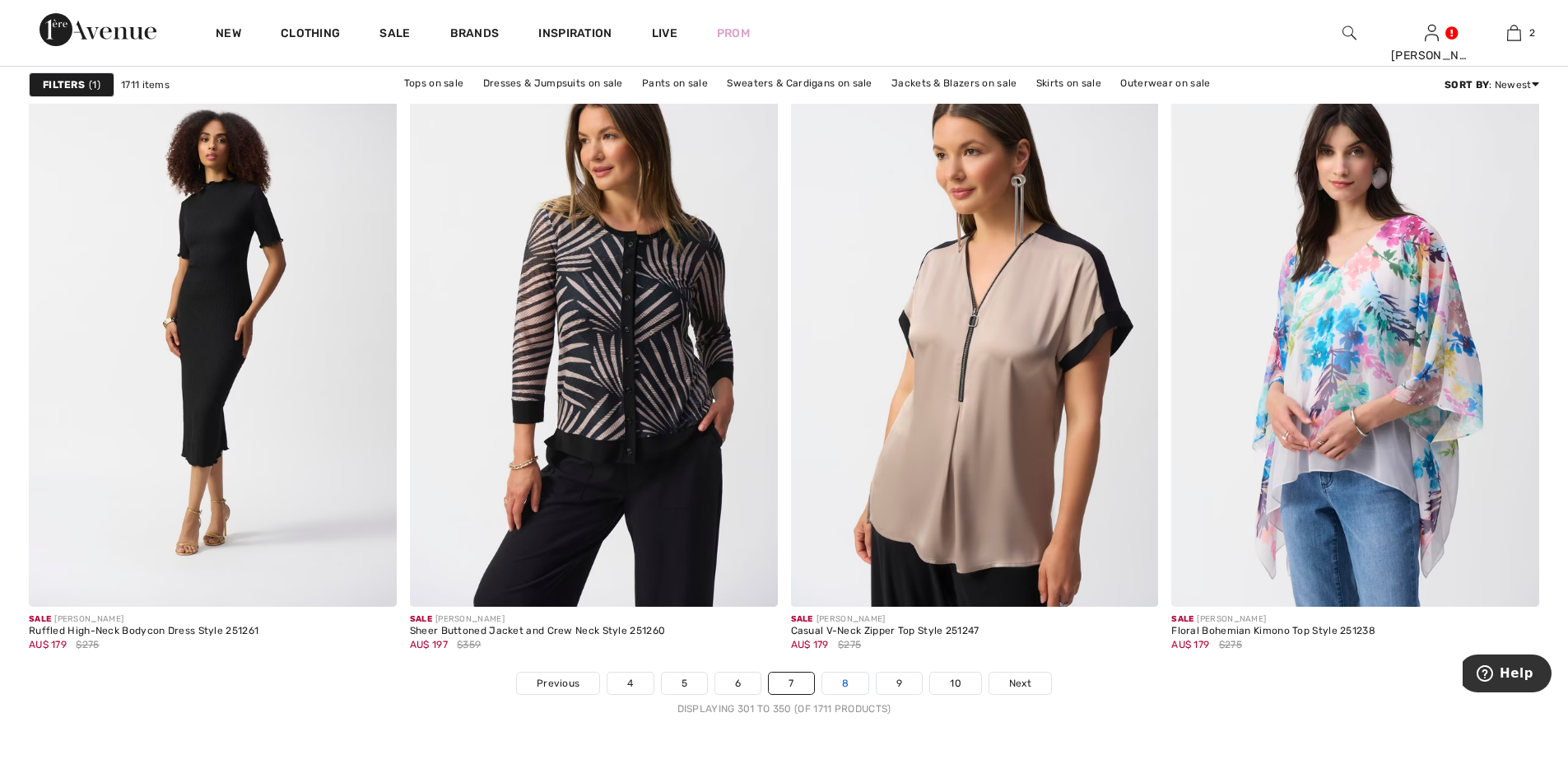
click at [845, 683] on link "8" at bounding box center [845, 683] width 46 height 21
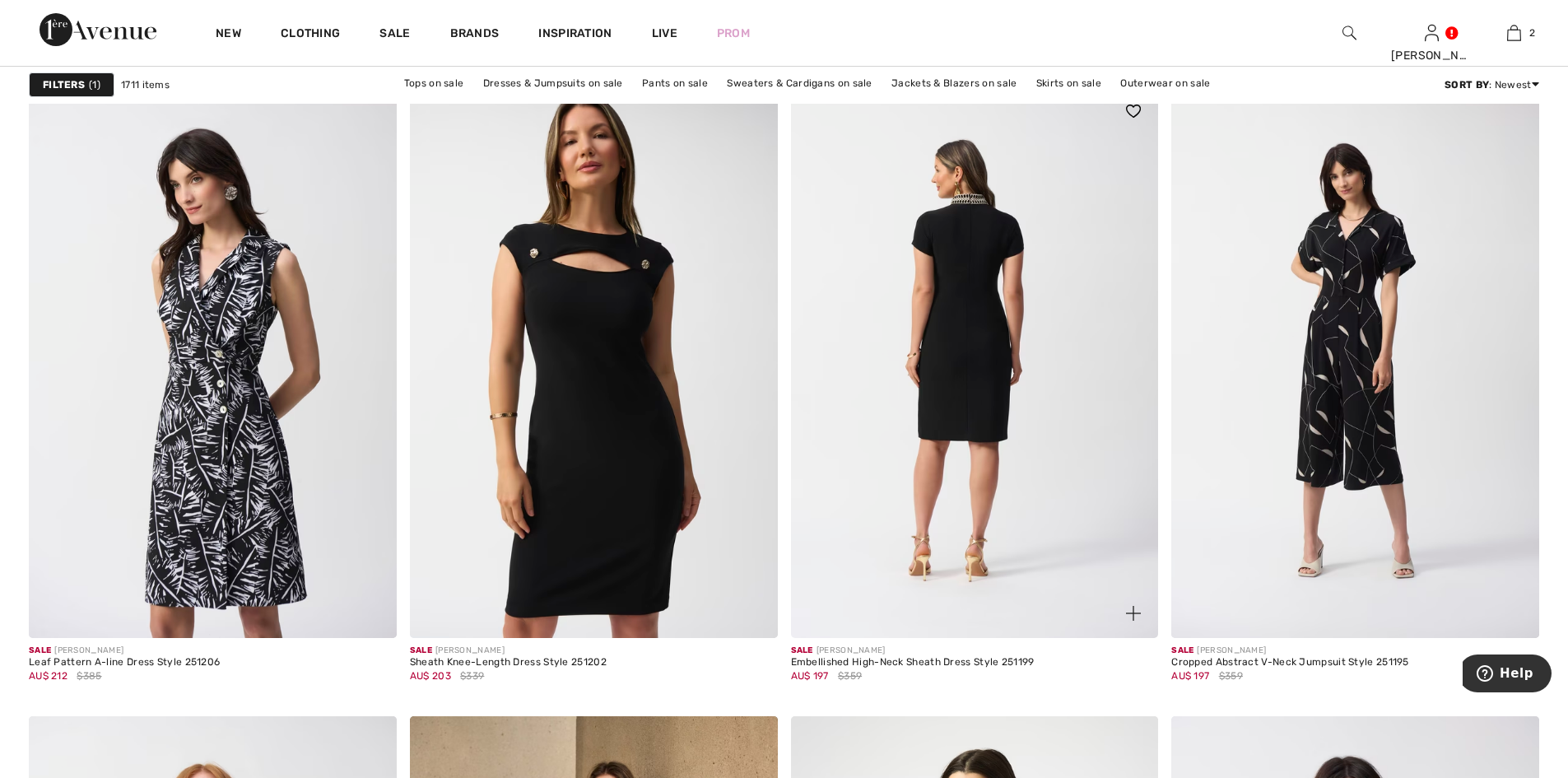
scroll to position [2195, 0]
